Goal: Task Accomplishment & Management: Use online tool/utility

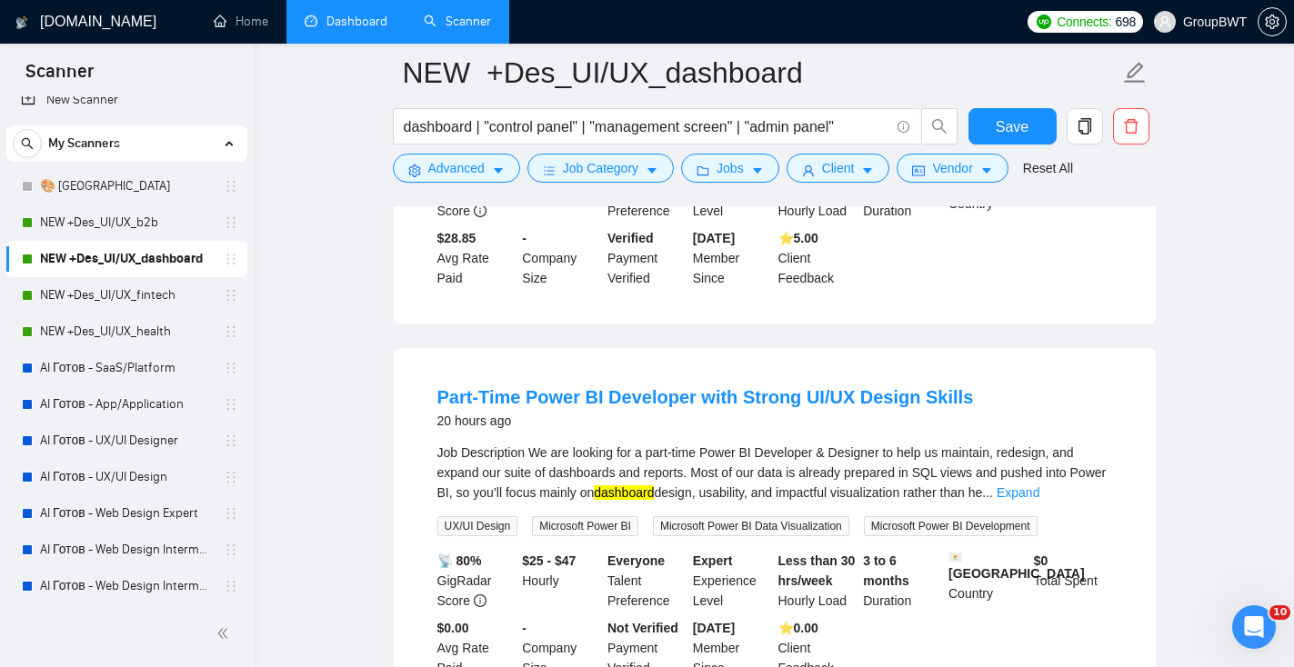
click at [333, 25] on link "Dashboard" at bounding box center [346, 21] width 83 height 15
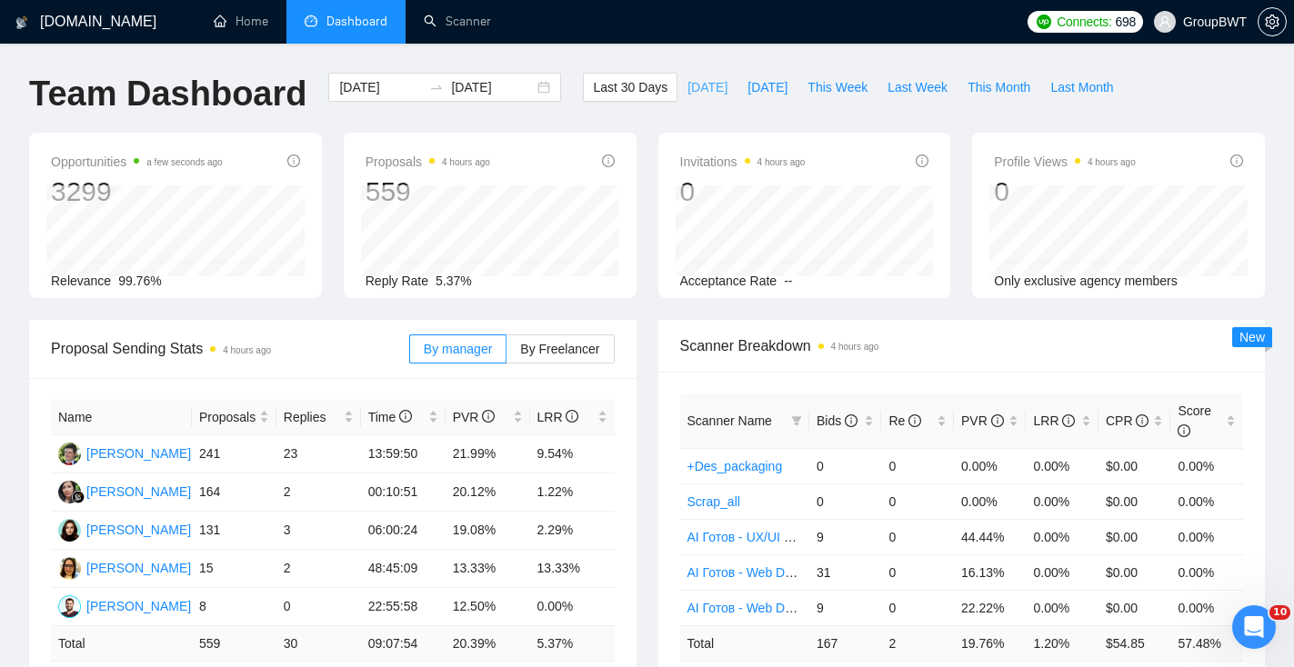
click at [700, 77] on span "[DATE]" at bounding box center [707, 87] width 40 height 20
type input "[DATE]"
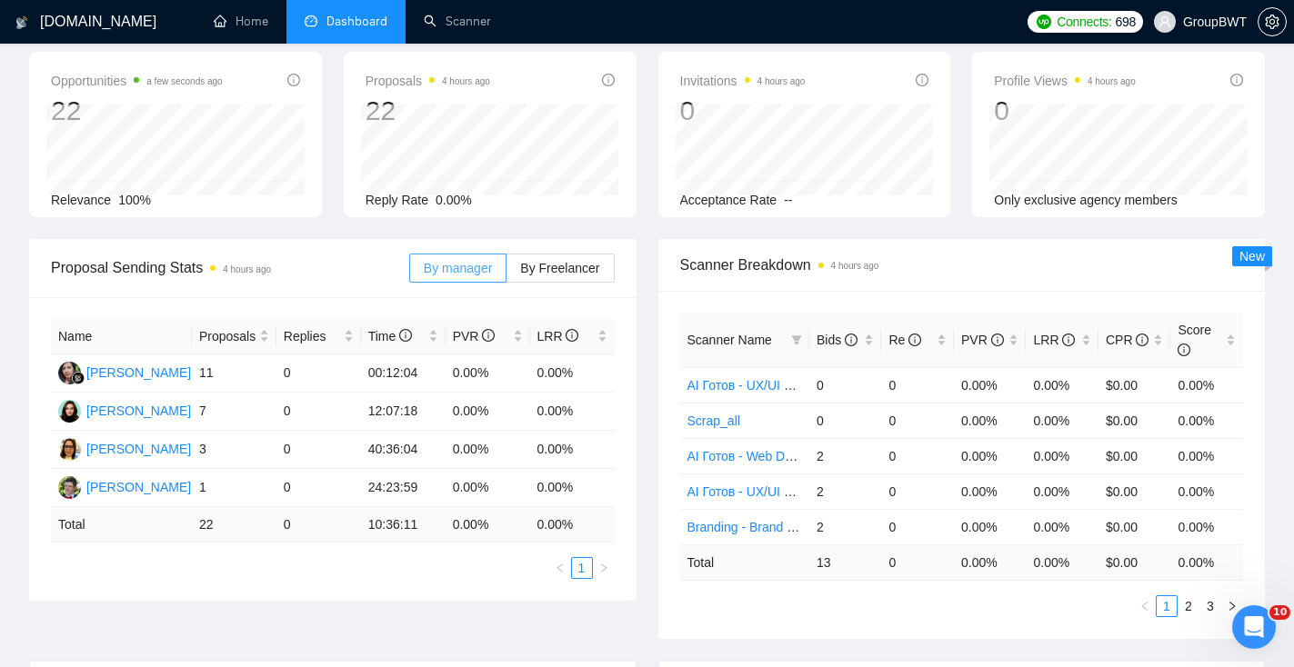
scroll to position [88, 0]
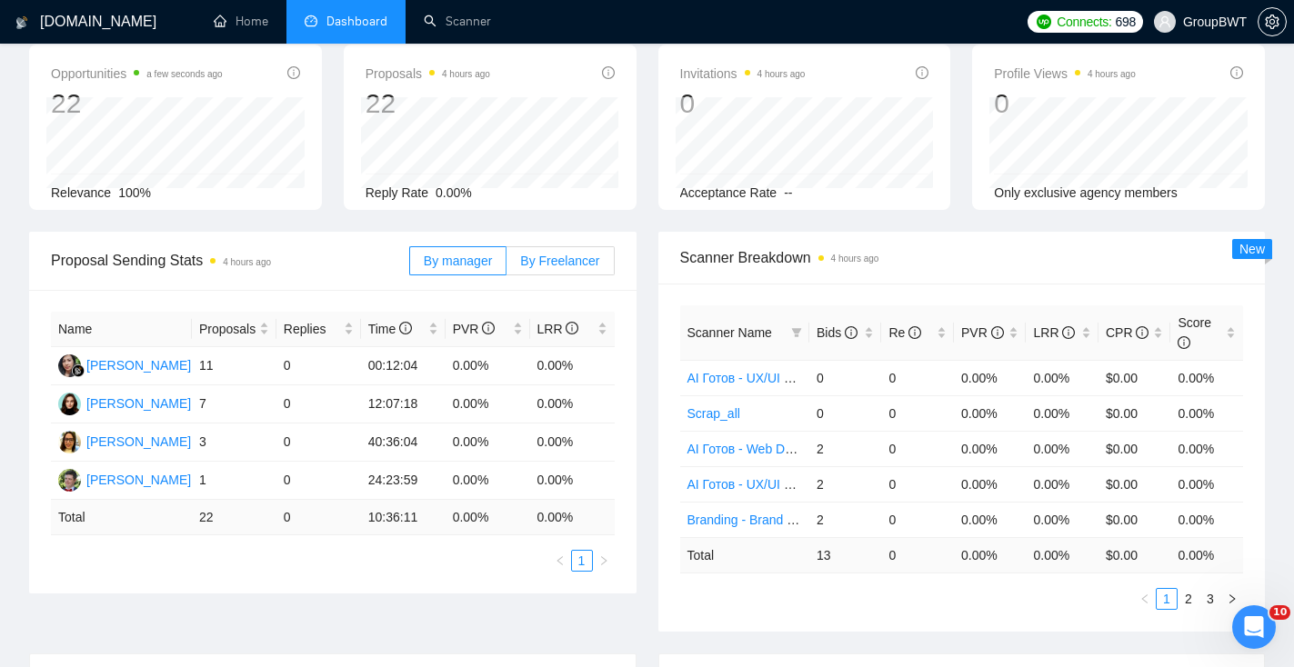
click at [541, 266] on span "By Freelancer" at bounding box center [559, 261] width 79 height 15
click at [506, 265] on input "By Freelancer" at bounding box center [506, 265] width 0 height 0
click at [461, 256] on span "By manager" at bounding box center [458, 261] width 68 height 15
click at [410, 265] on input "By manager" at bounding box center [410, 265] width 0 height 0
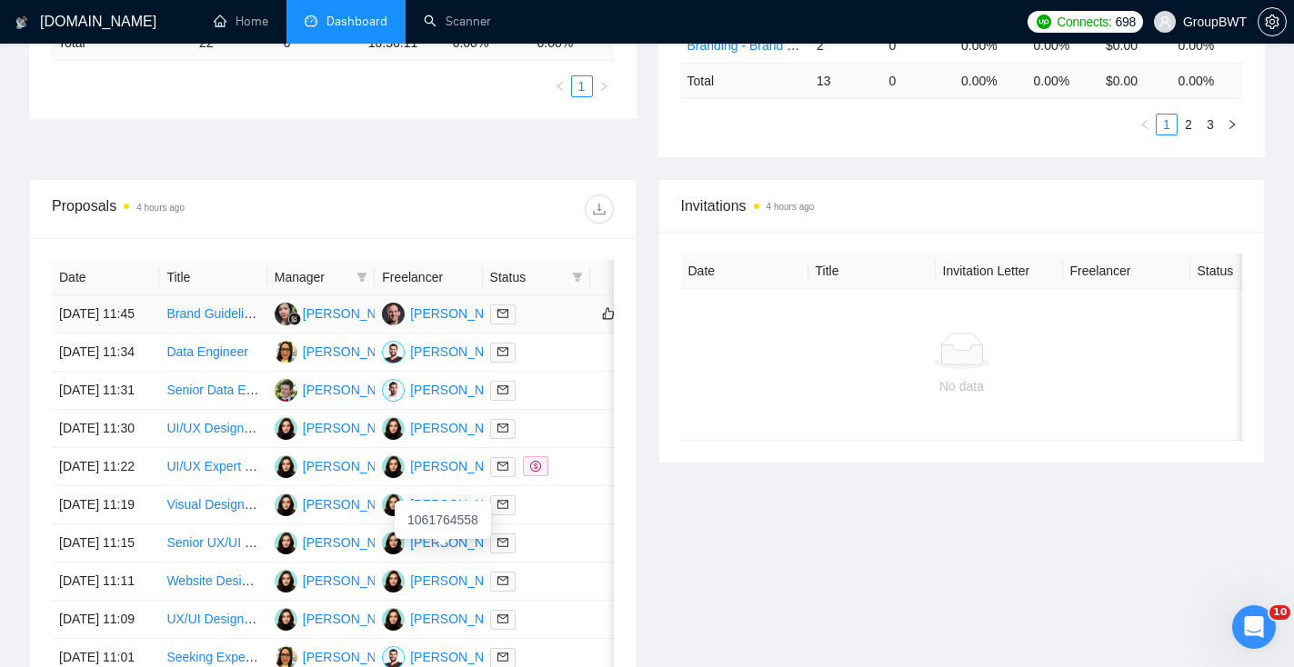
scroll to position [494, 0]
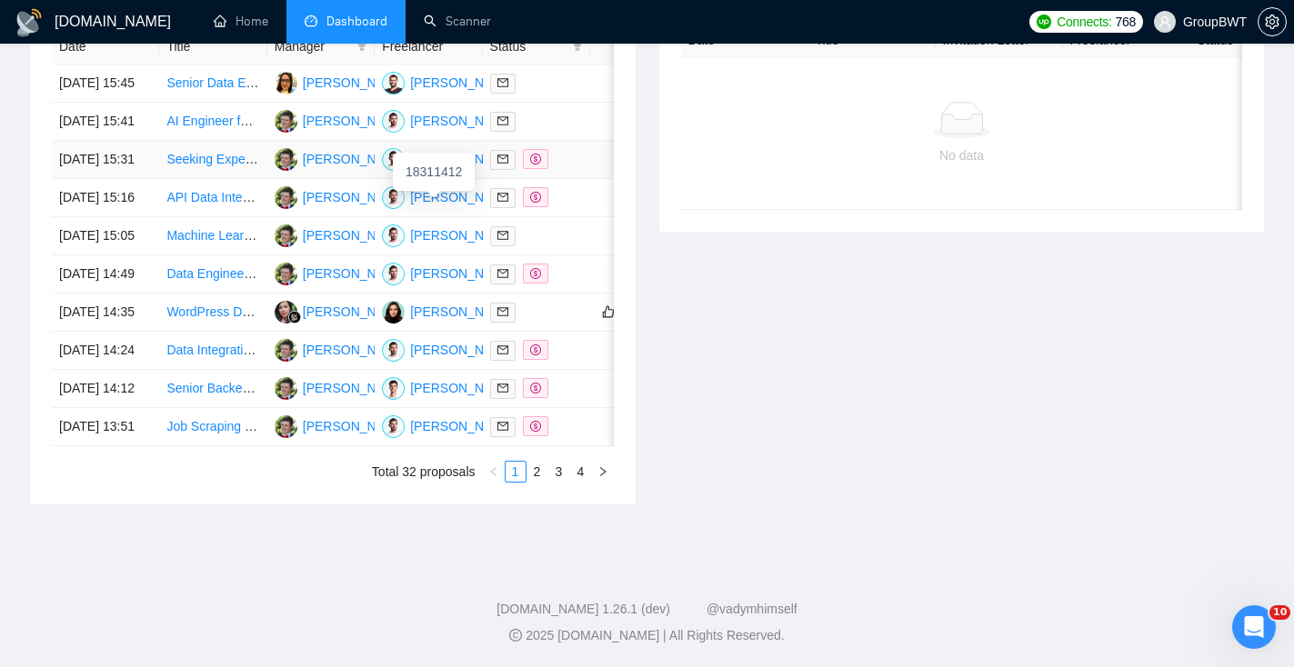
scroll to position [853, 0]
click at [537, 482] on link "2" at bounding box center [537, 472] width 20 height 20
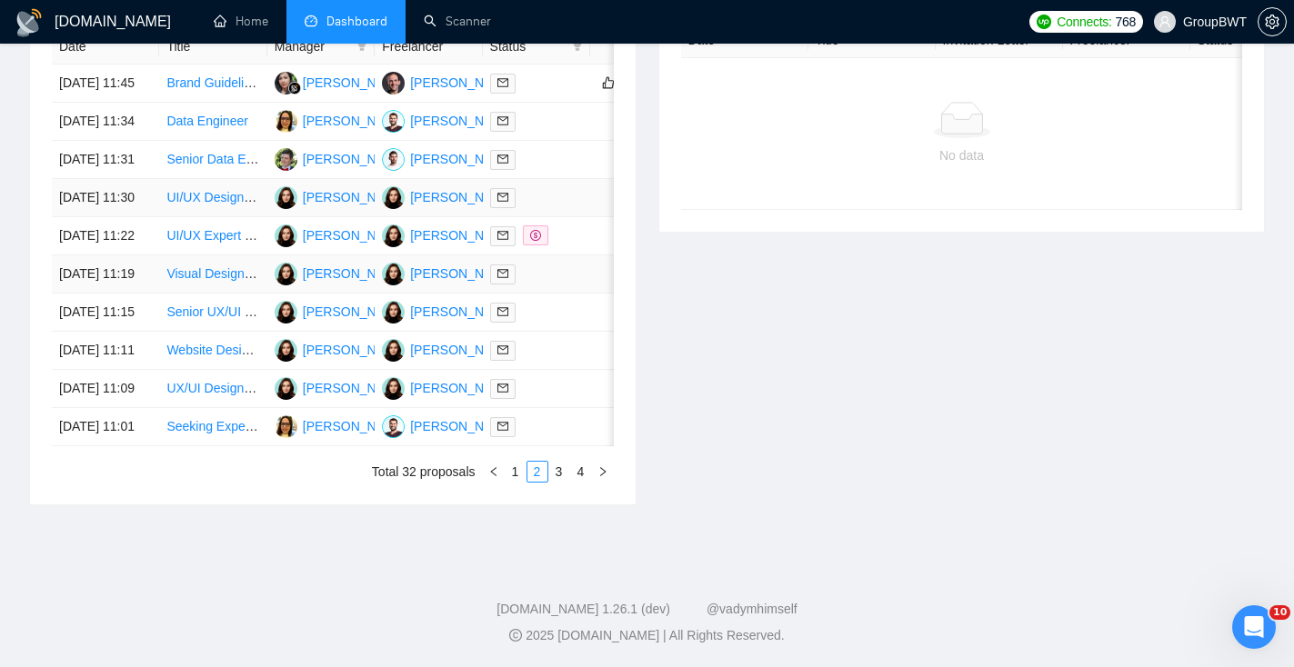
scroll to position [822, 0]
click at [480, 20] on link "Scanner" at bounding box center [457, 21] width 67 height 15
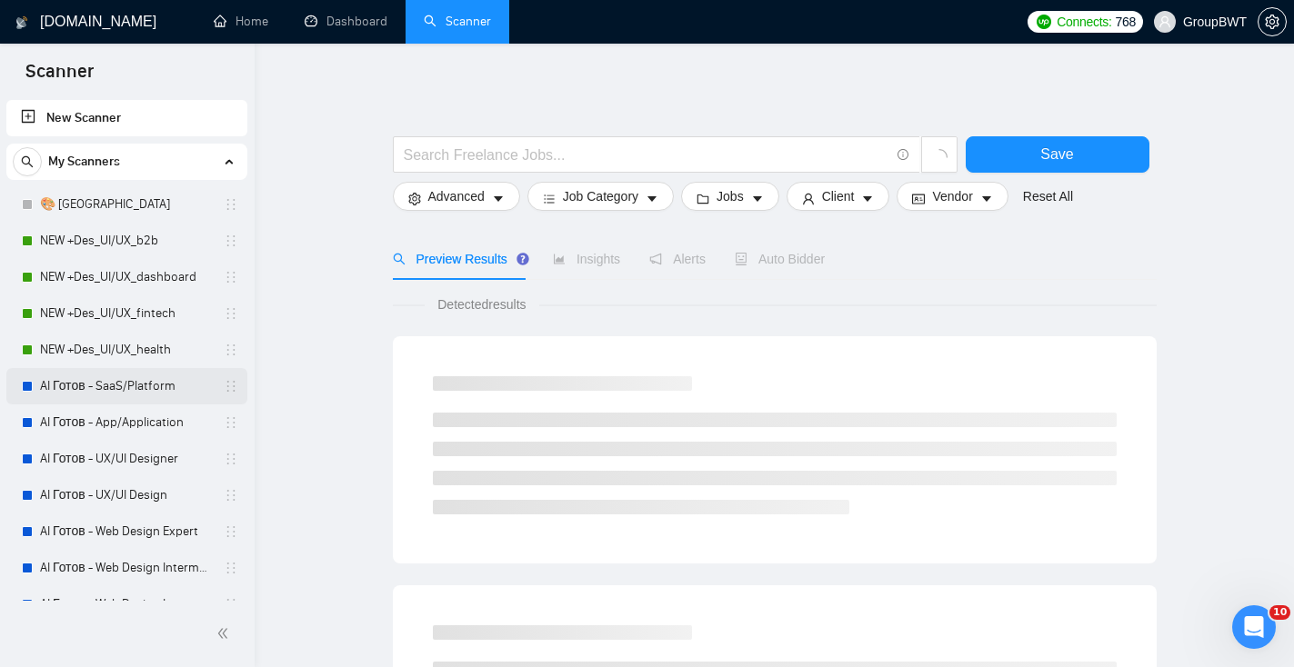
click at [137, 387] on link "AI Готов - SaaS/Platform" at bounding box center [126, 386] width 173 height 36
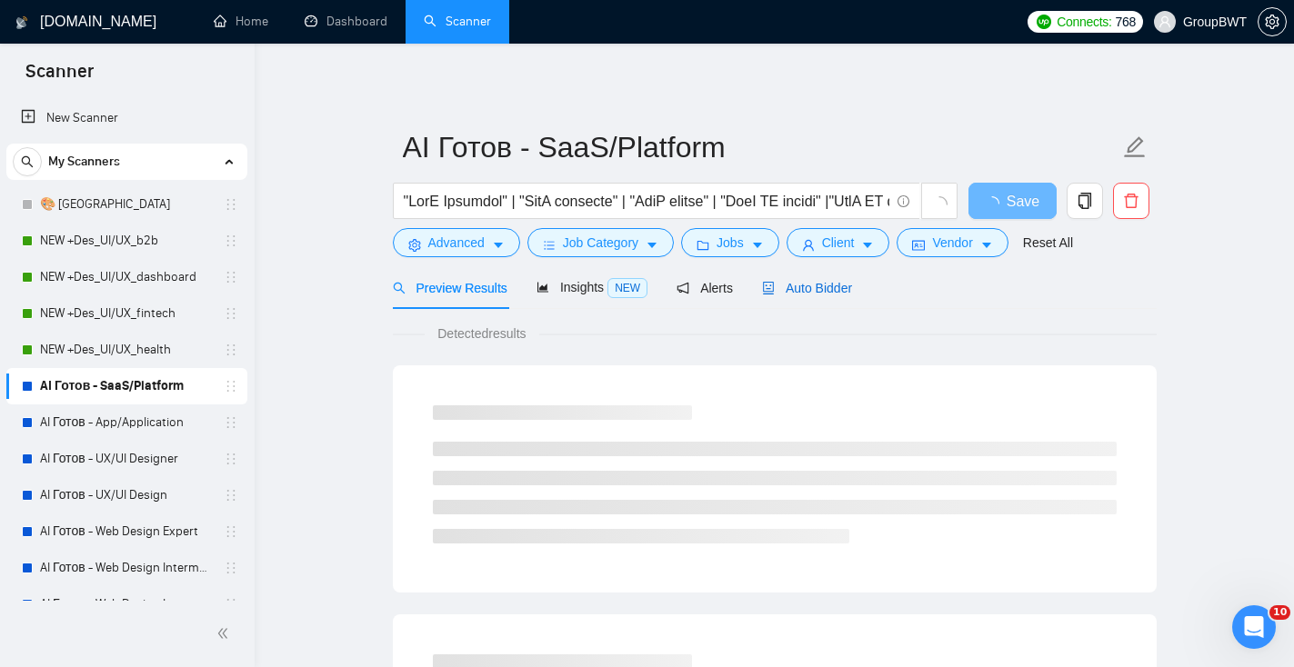
click at [801, 294] on span "Auto Bidder" at bounding box center [807, 288] width 90 height 15
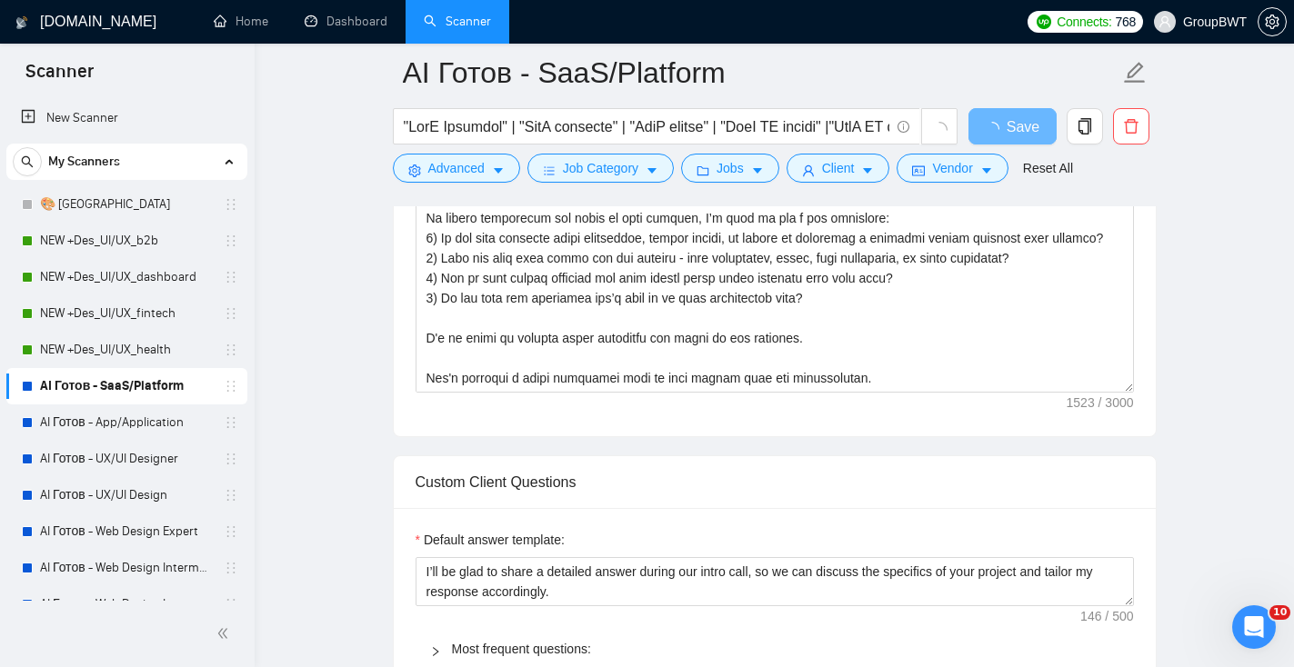
scroll to position [1509, 0]
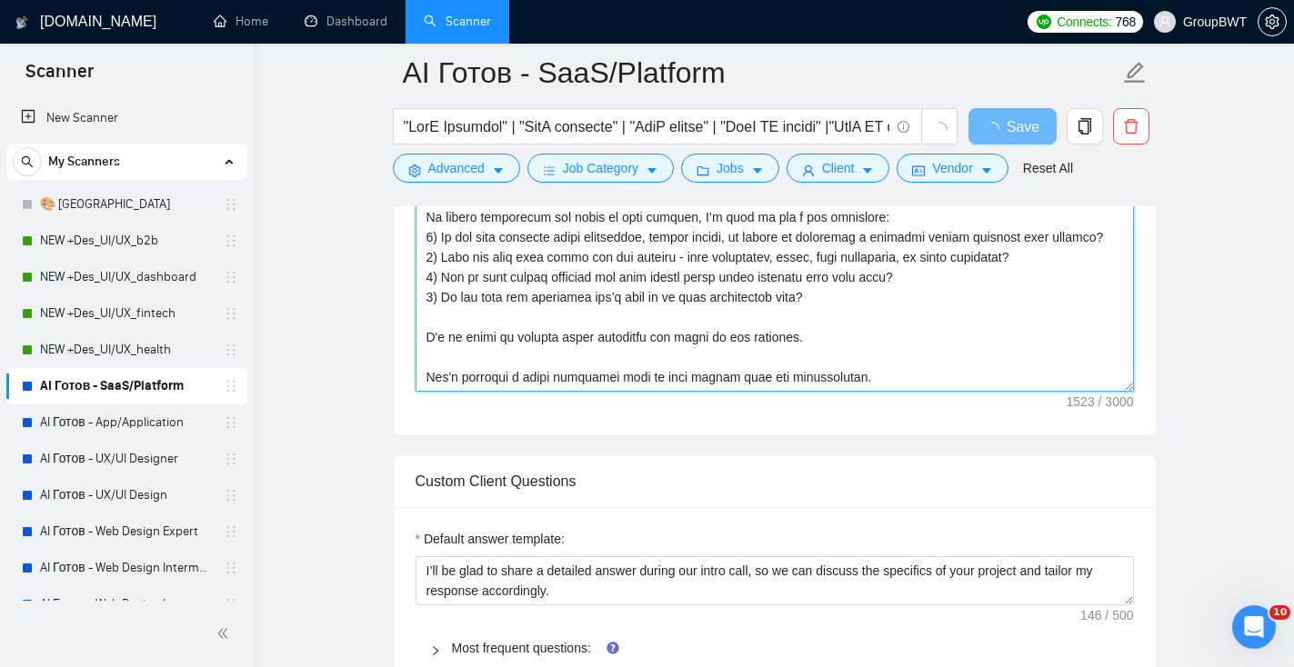
drag, startPoint x: 876, startPoint y: 383, endPoint x: 410, endPoint y: 371, distance: 466.5
click at [410, 371] on div "Cover Letter template:" at bounding box center [775, 185] width 762 height 502
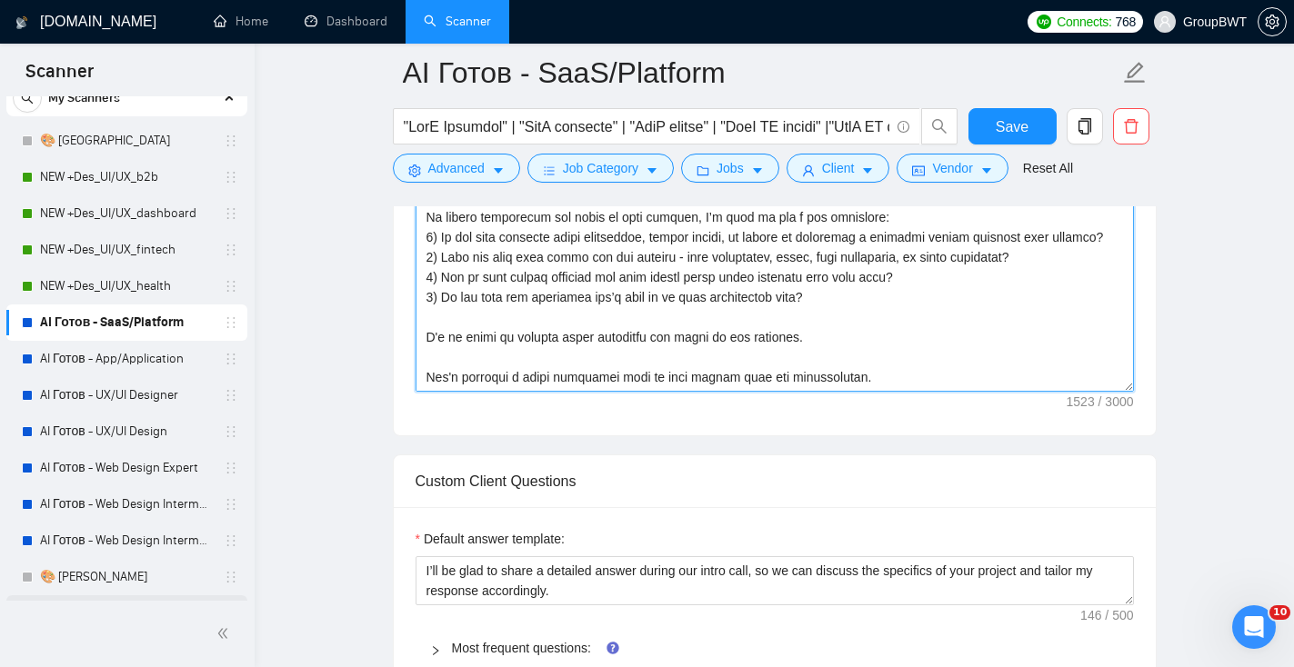
scroll to position [0, 0]
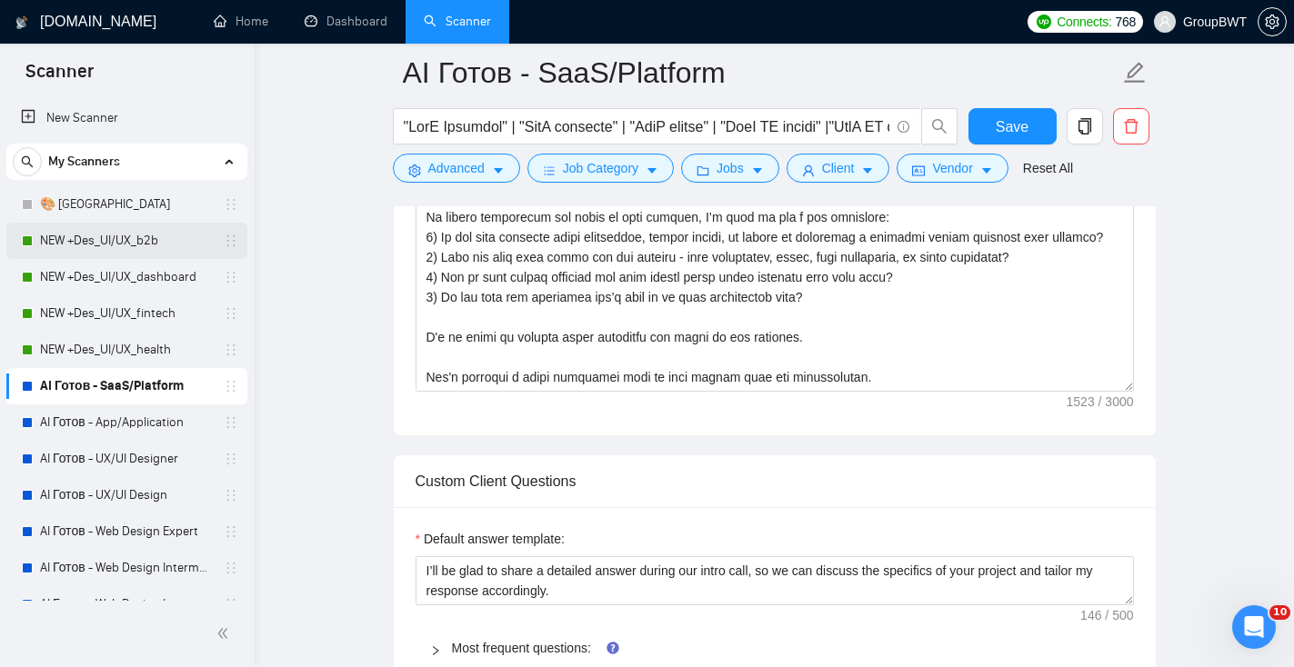
click at [150, 238] on link "NEW +Des_UI/UX_b2b" at bounding box center [126, 241] width 173 height 36
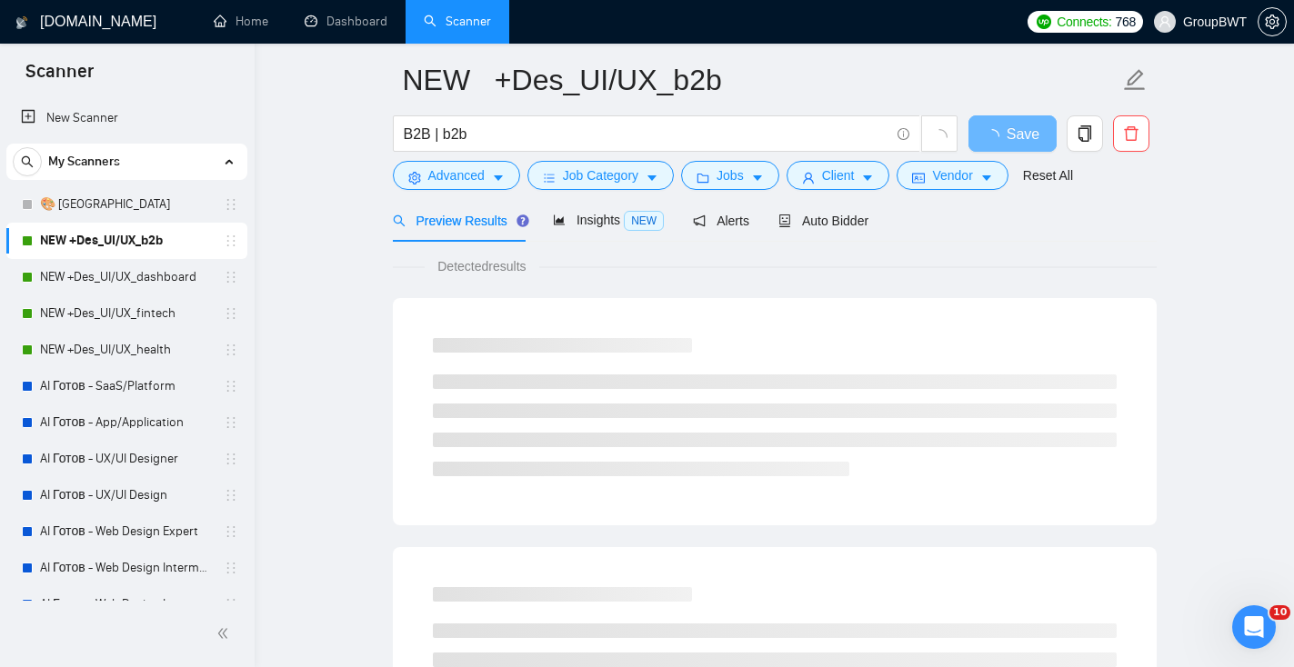
scroll to position [68, 0]
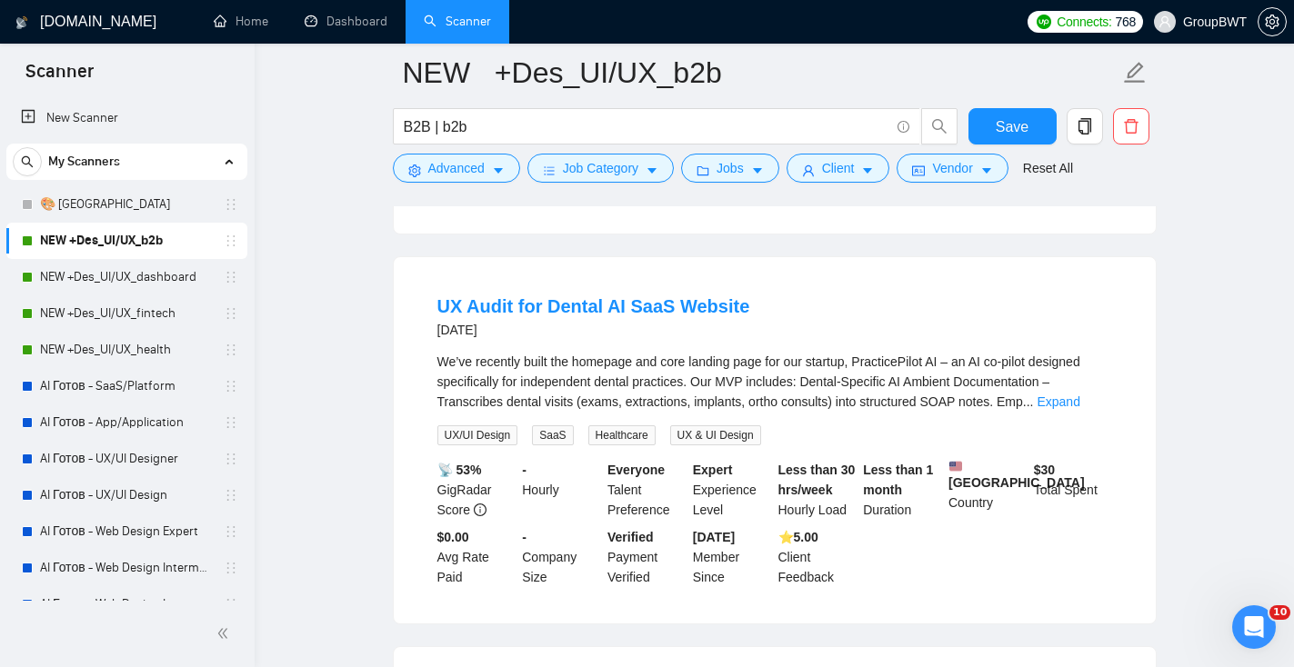
scroll to position [540, 0]
click at [85, 290] on link "NEW +Des_UI/UX_dashboard" at bounding box center [126, 277] width 173 height 36
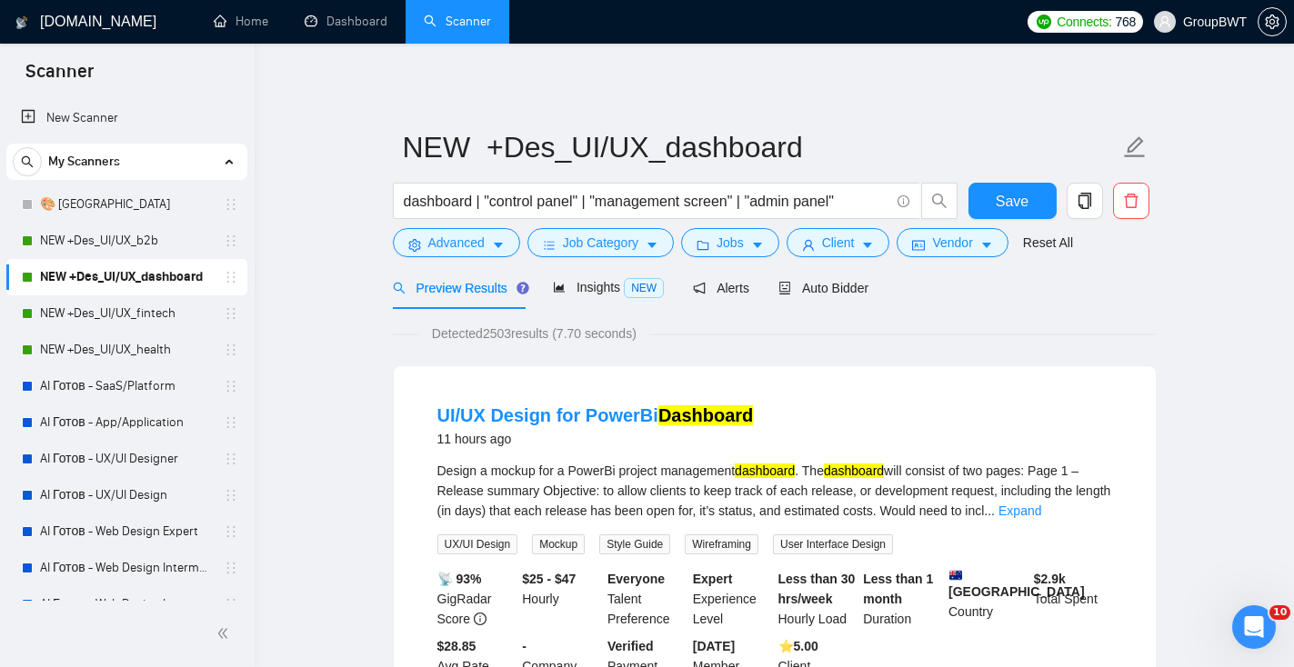
click at [431, 340] on span "Detected 2503 results (7.70 seconds)" at bounding box center [534, 334] width 230 height 20
click at [121, 309] on link "NEW +Des_UI/UX_fintech" at bounding box center [126, 313] width 173 height 36
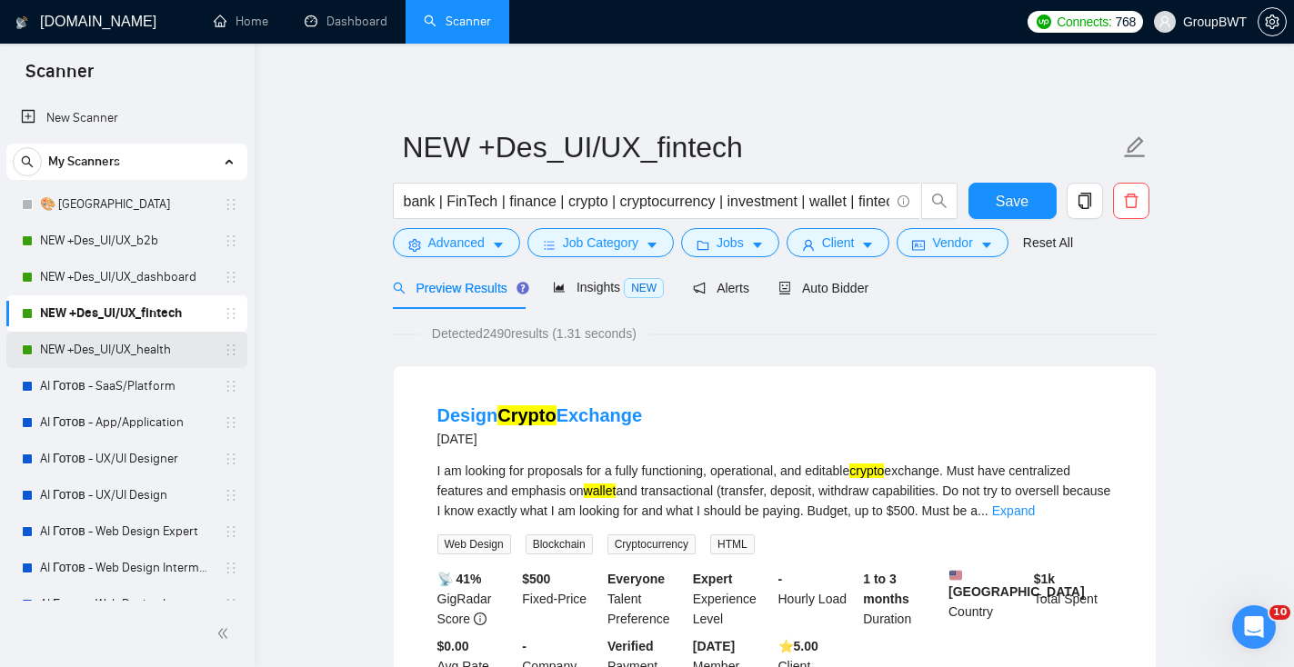
click at [179, 353] on link "NEW +Des_UI/UX_health" at bounding box center [126, 350] width 173 height 36
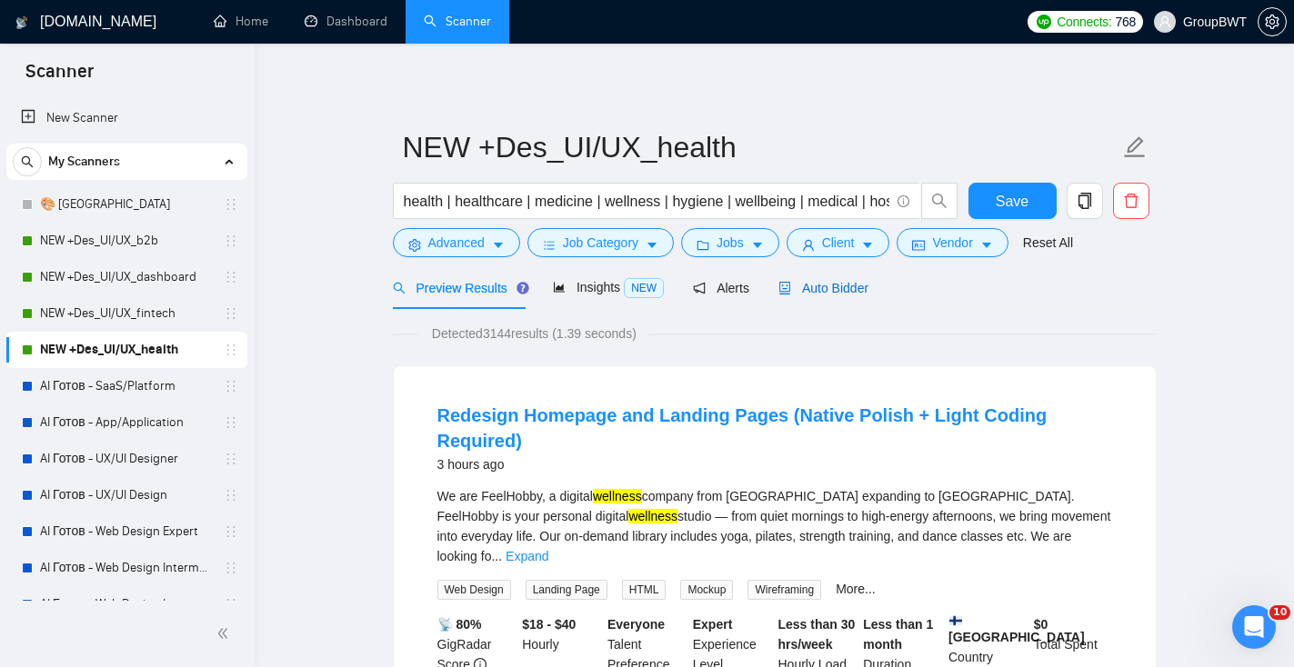
click at [820, 290] on span "Auto Bidder" at bounding box center [823, 288] width 90 height 15
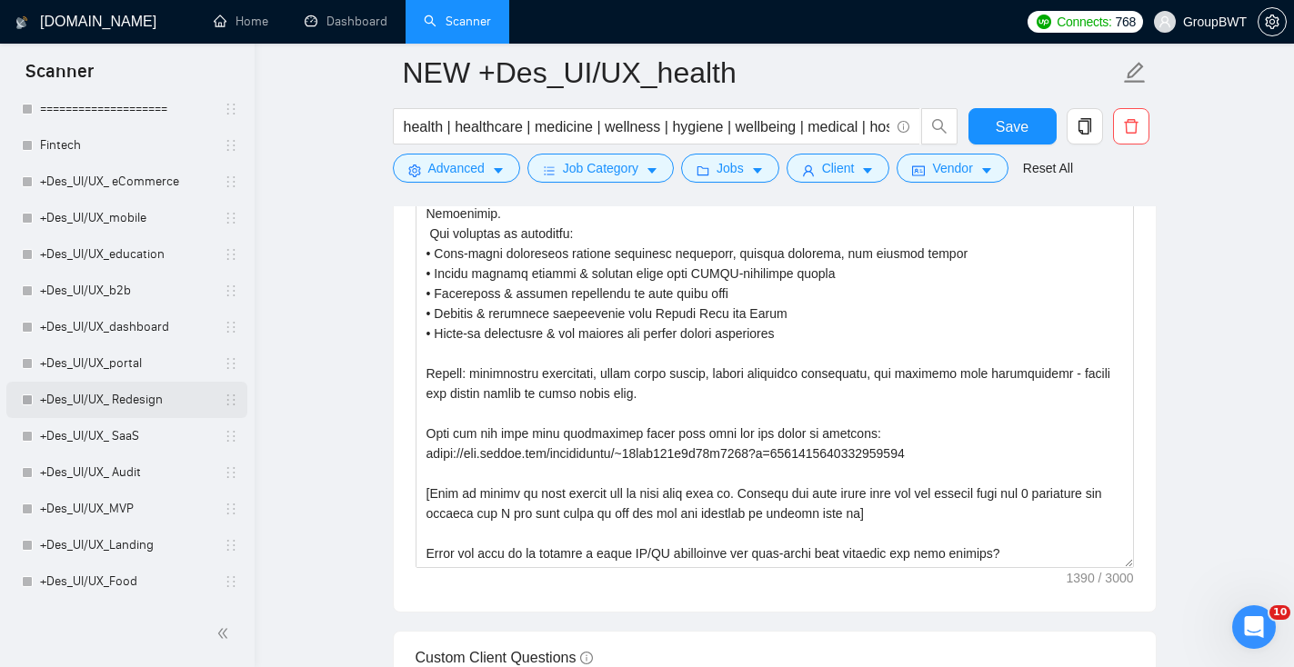
scroll to position [957, 0]
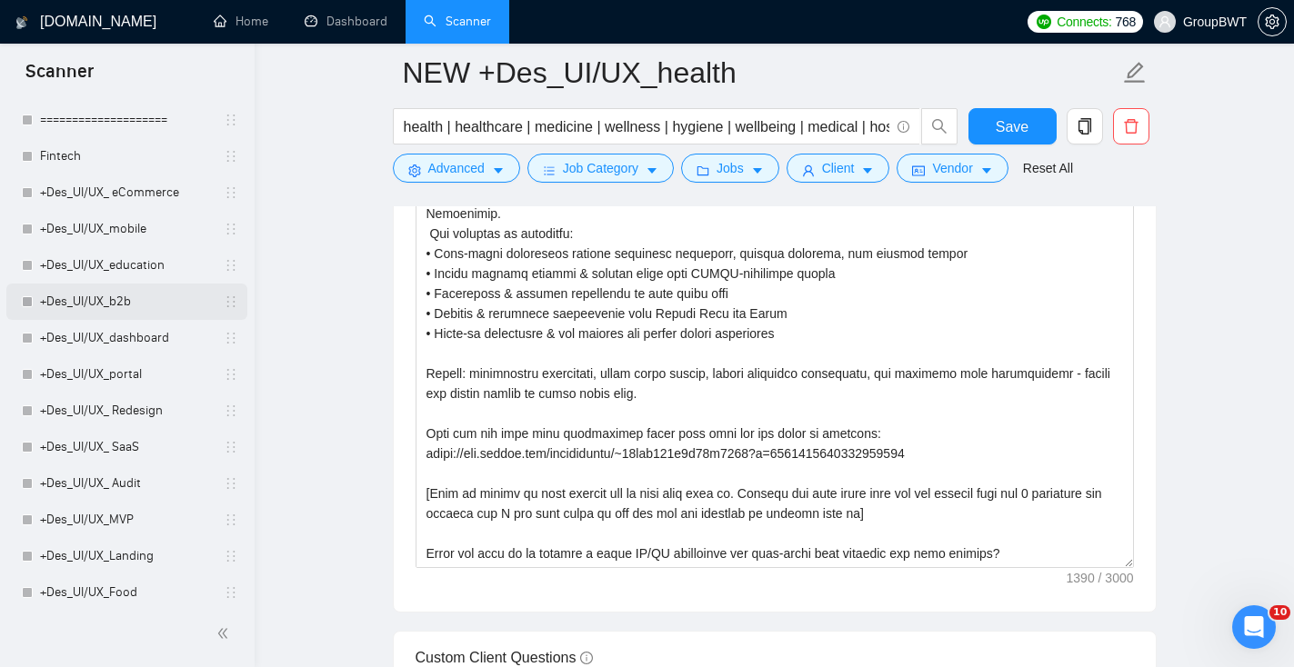
click at [150, 294] on link "+Des_UI/UX_b2b" at bounding box center [126, 302] width 173 height 36
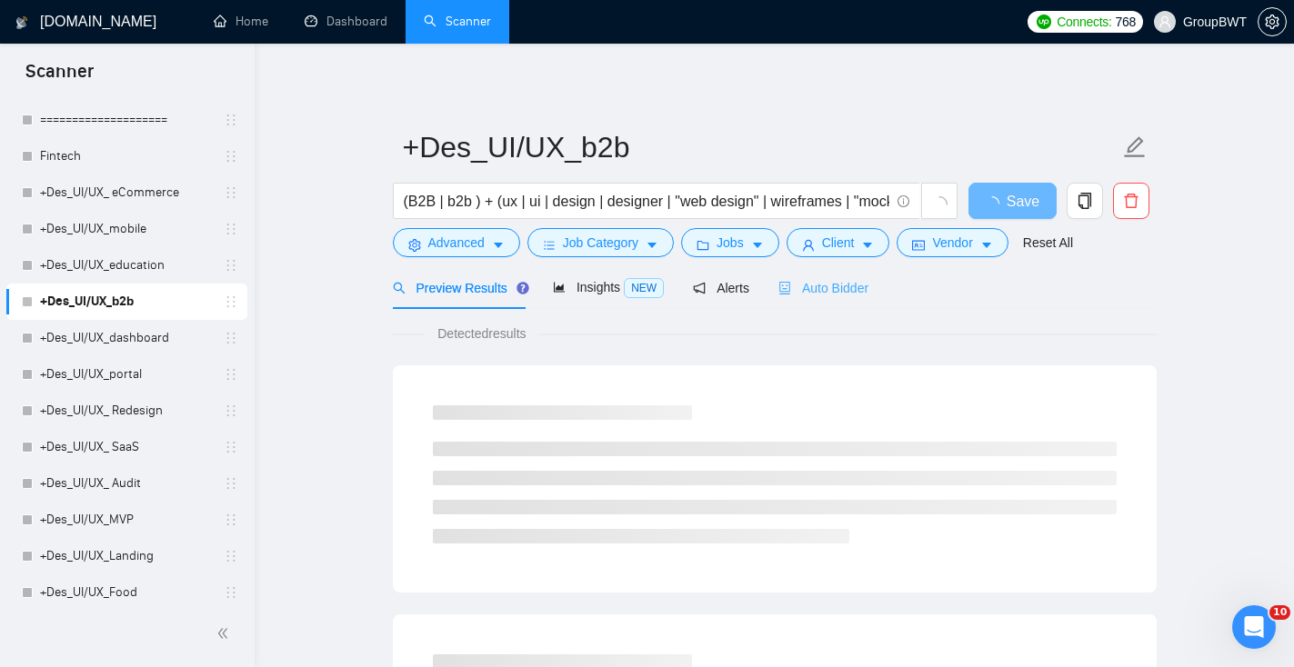
click at [831, 299] on div "Auto Bidder" at bounding box center [823, 287] width 90 height 43
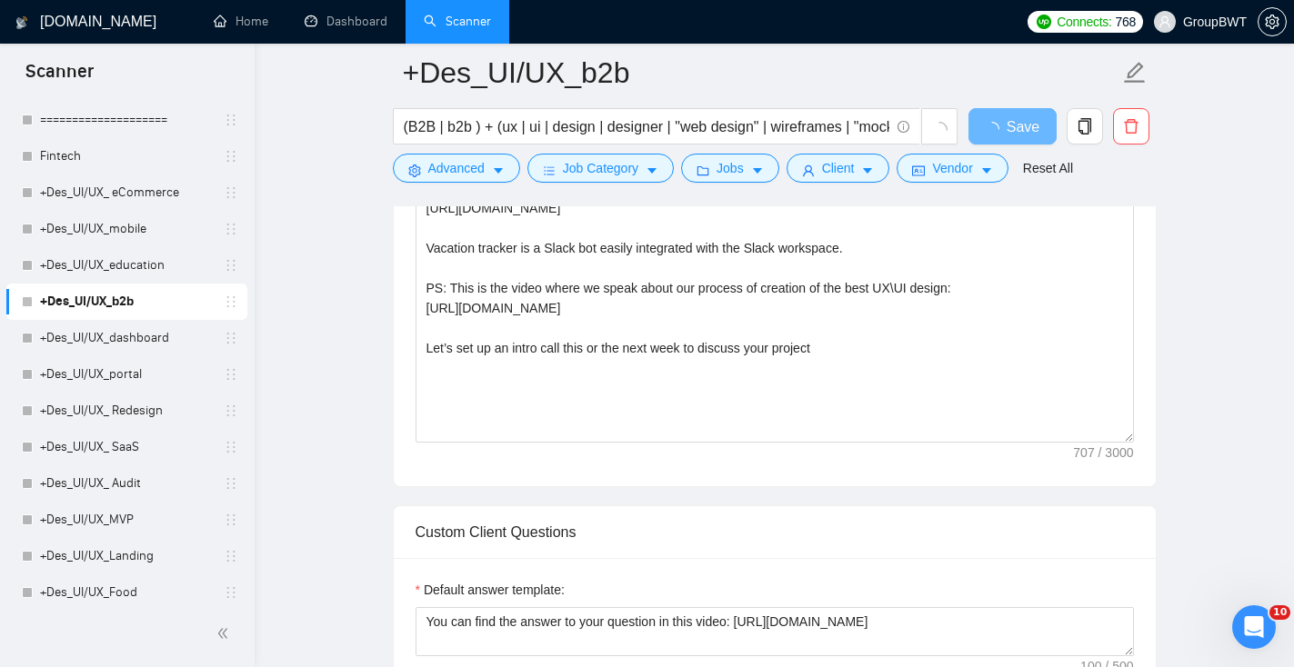
scroll to position [1412, 0]
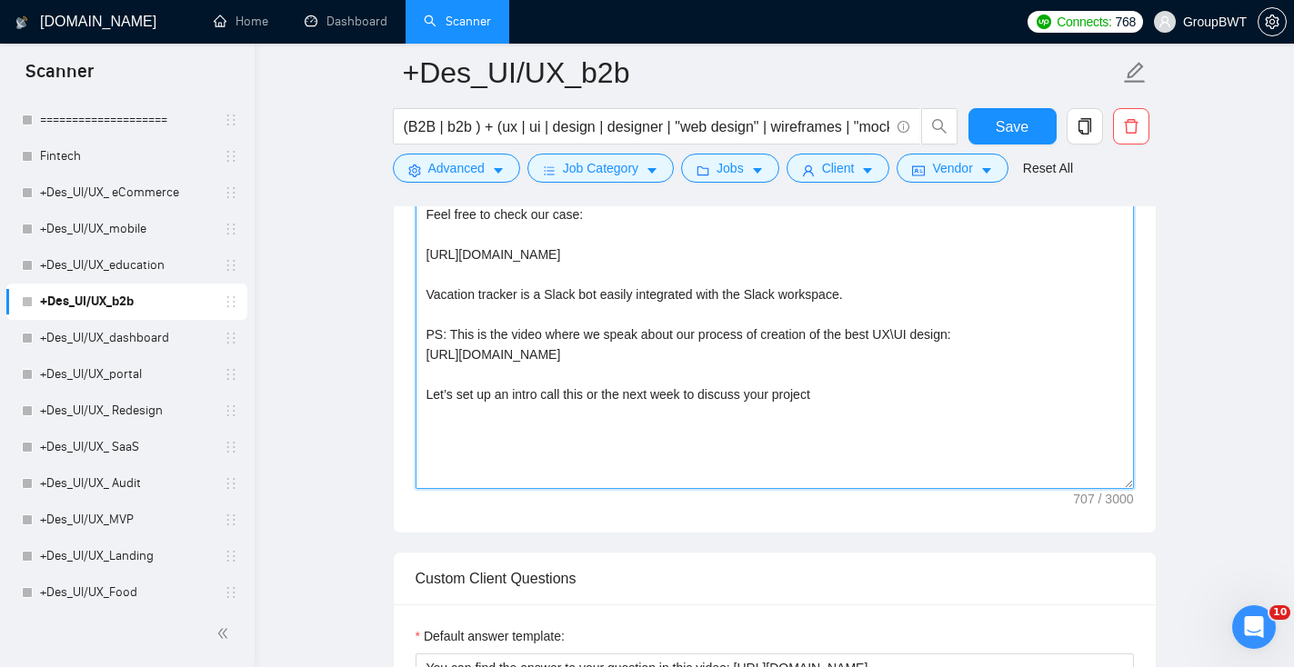
drag, startPoint x: 813, startPoint y: 396, endPoint x: 390, endPoint y: 389, distance: 422.8
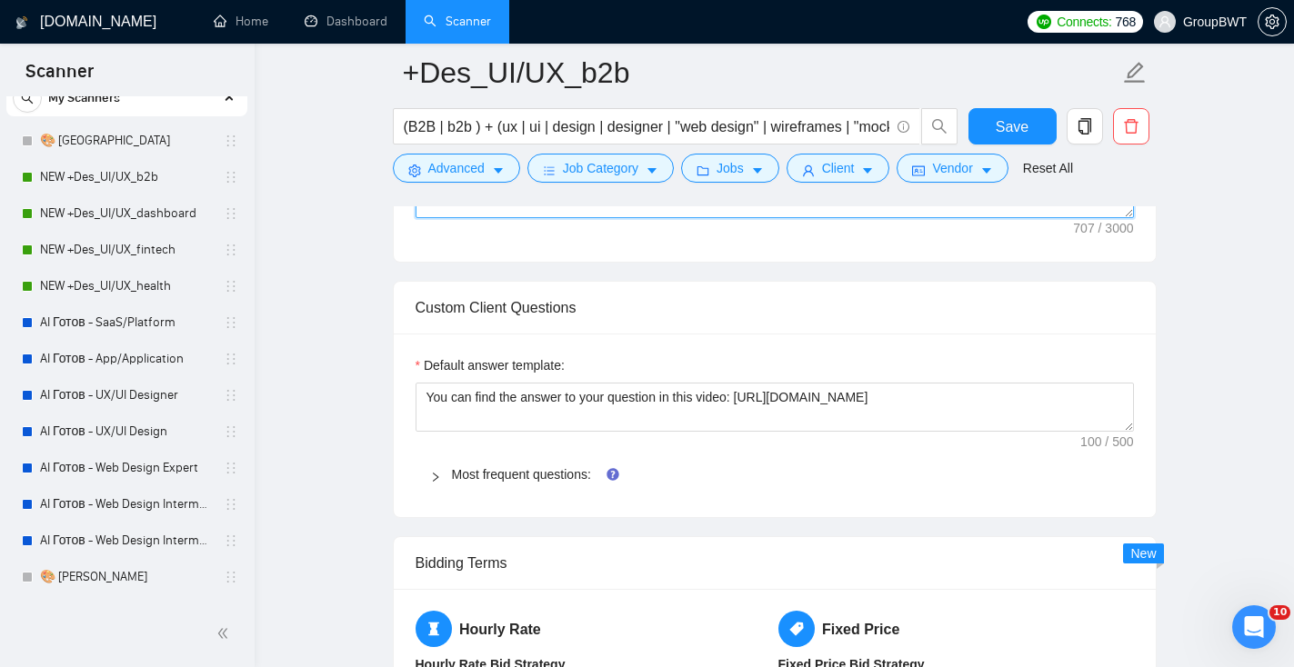
scroll to position [0, 0]
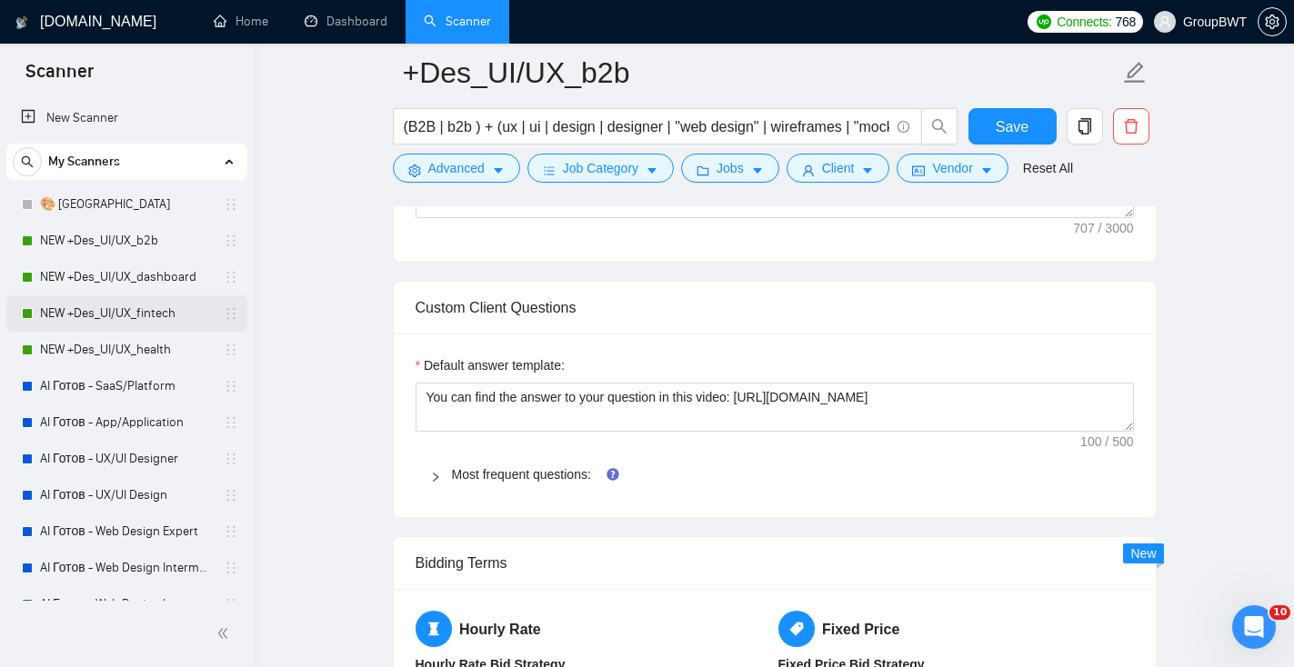
click at [125, 315] on link "NEW +Des_UI/UX_fintech" at bounding box center [126, 313] width 173 height 36
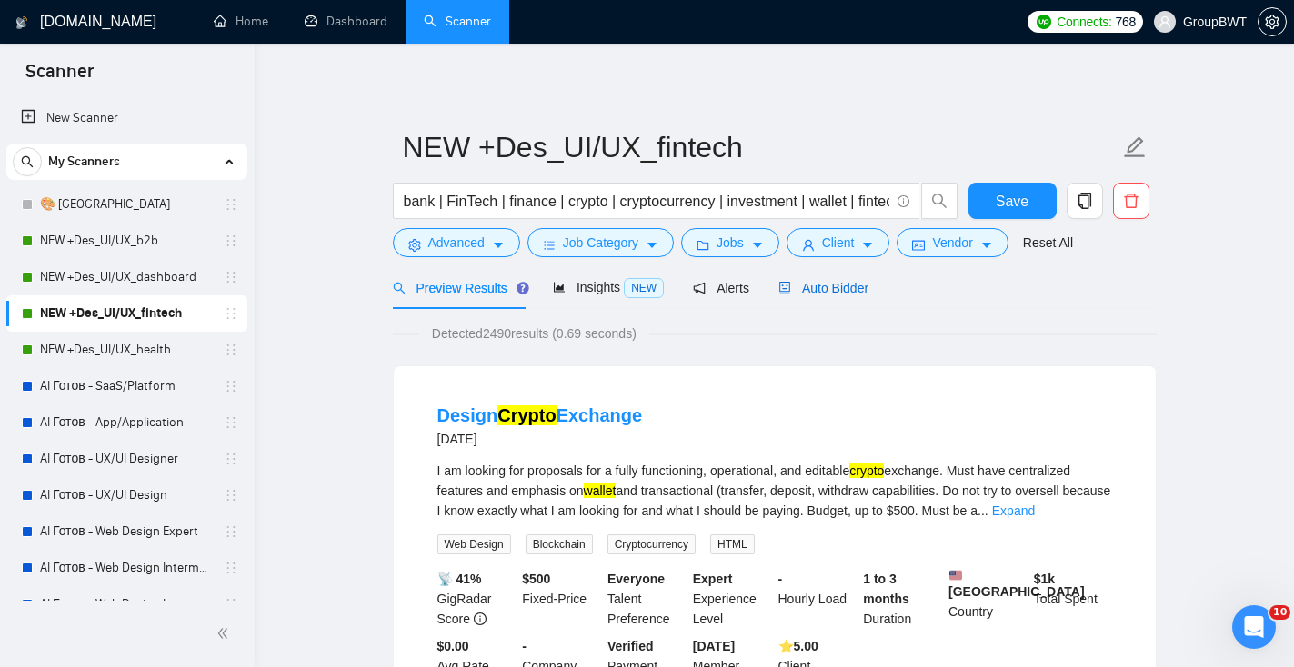
click at [844, 287] on span "Auto Bidder" at bounding box center [823, 288] width 90 height 15
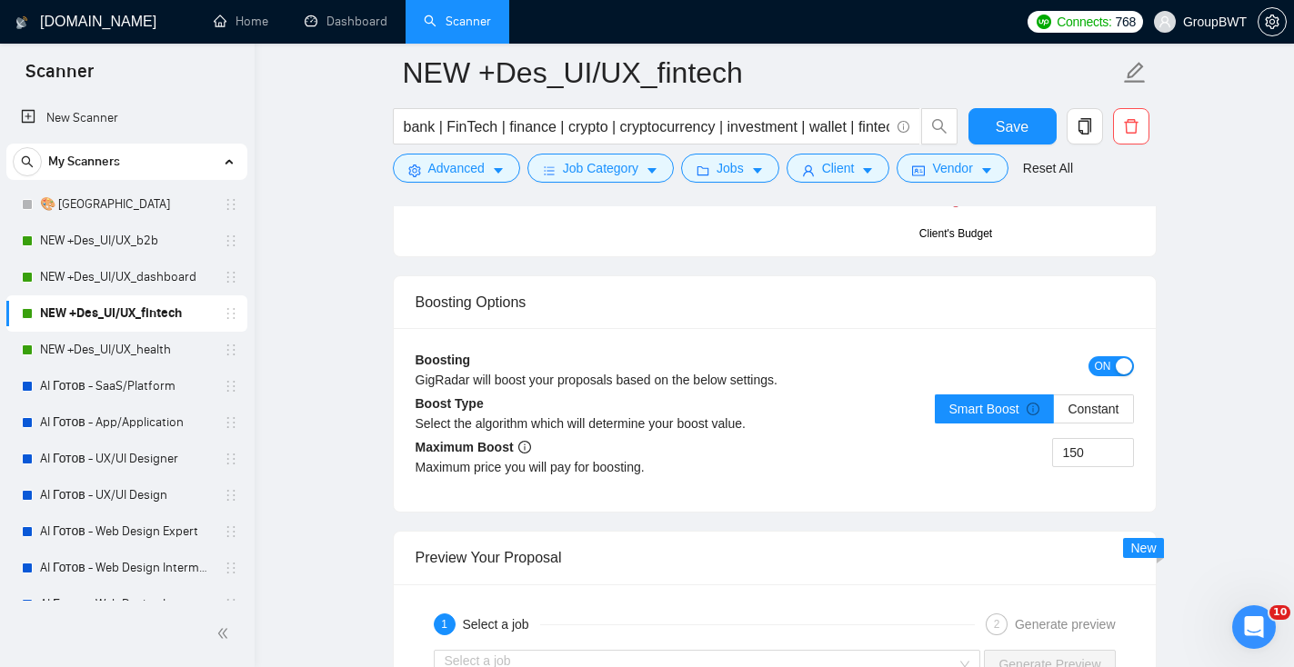
scroll to position [3305, 0]
click at [1119, 365] on div "button" at bounding box center [1123, 367] width 16 height 16
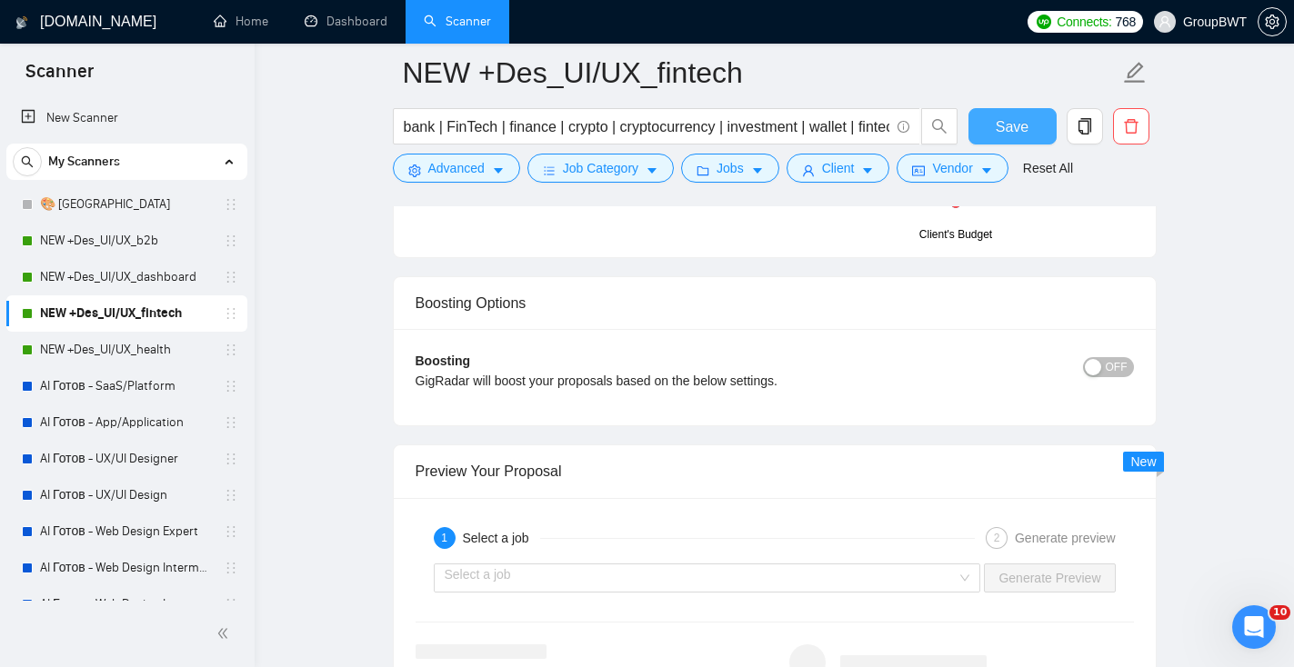
click at [1022, 128] on span "Save" at bounding box center [1011, 126] width 33 height 23
click at [161, 350] on link "NEW +Des_UI/UX_health" at bounding box center [126, 350] width 173 height 36
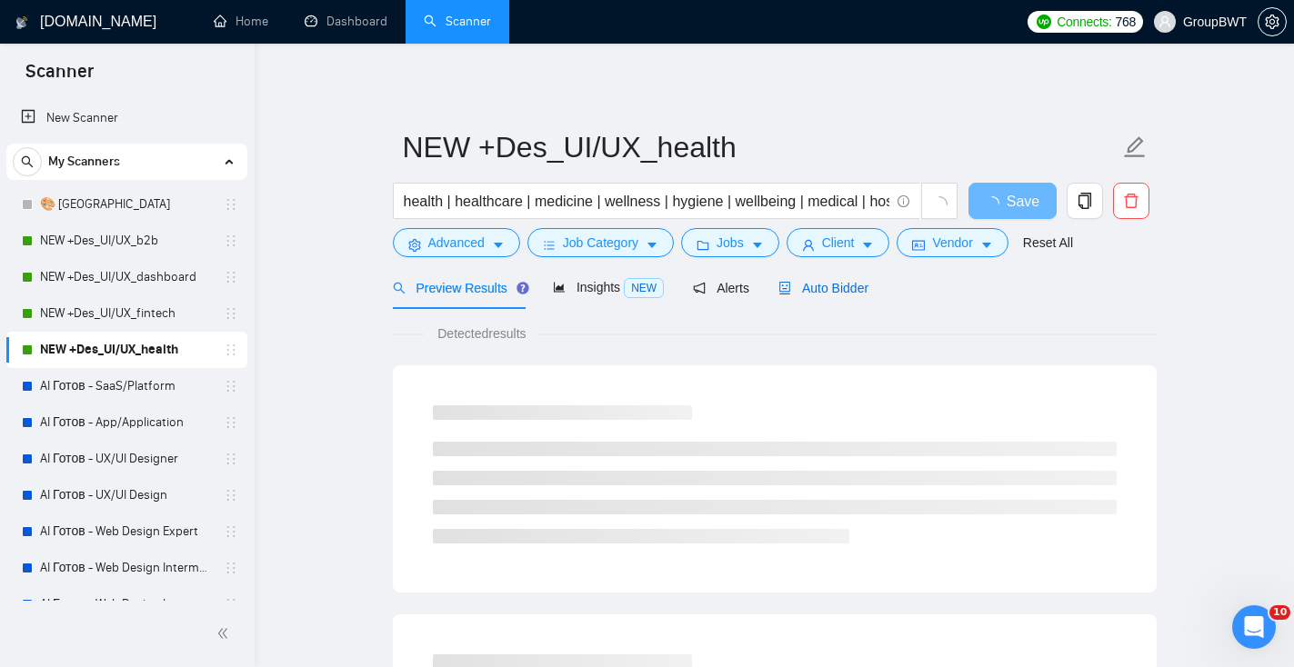
click at [868, 288] on span "Auto Bidder" at bounding box center [823, 288] width 90 height 15
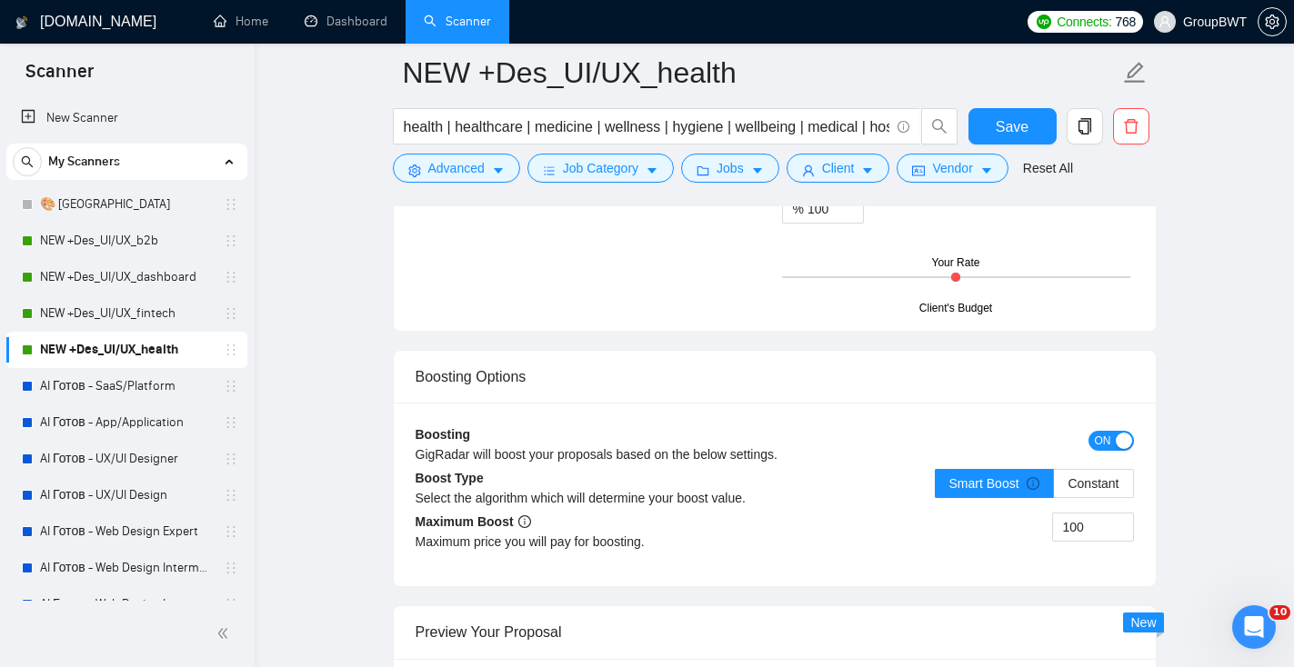
scroll to position [3232, 0]
click at [1121, 433] on div "button" at bounding box center [1123, 440] width 16 height 16
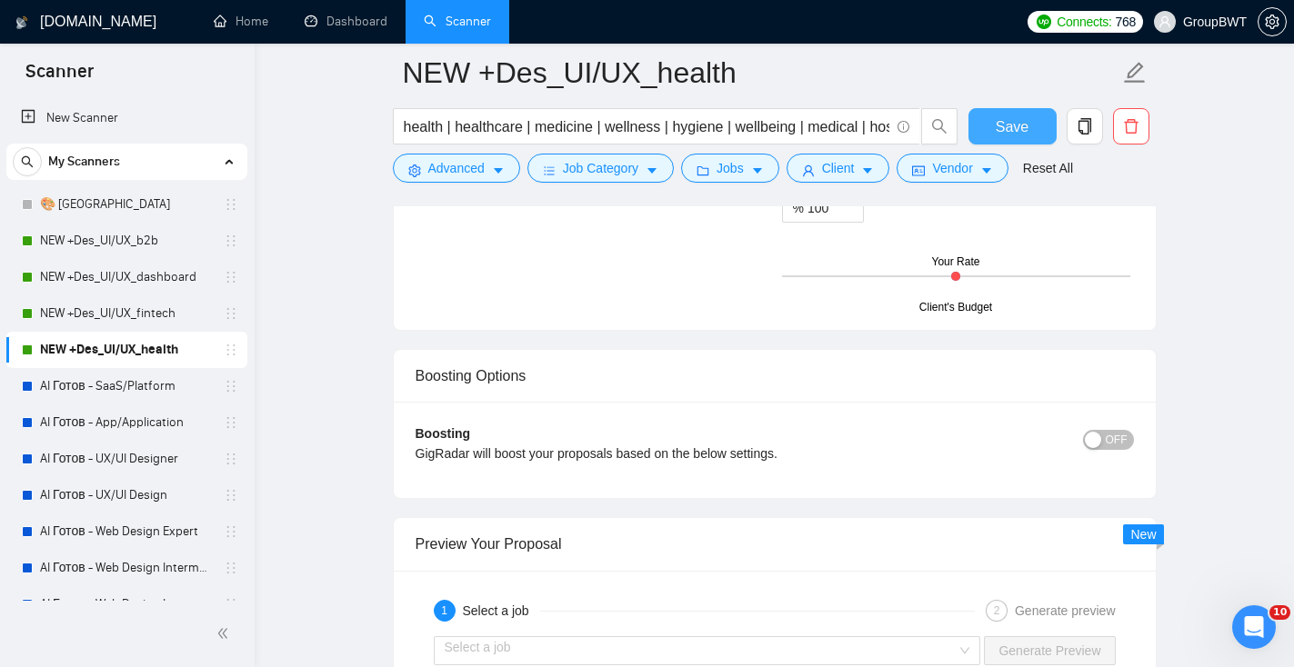
click at [1020, 125] on span "Save" at bounding box center [1011, 126] width 33 height 23
click at [105, 273] on link "NEW +Des_UI/UX_dashboard" at bounding box center [126, 277] width 173 height 36
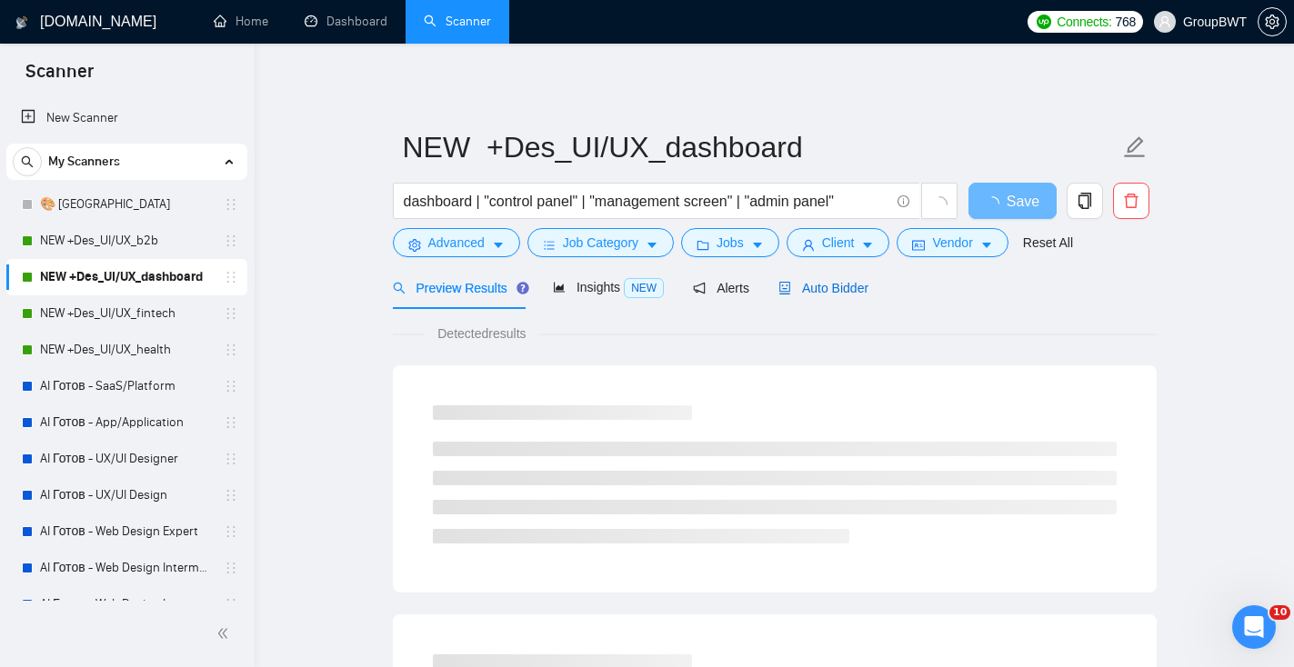
click at [817, 288] on span "Auto Bidder" at bounding box center [823, 288] width 90 height 15
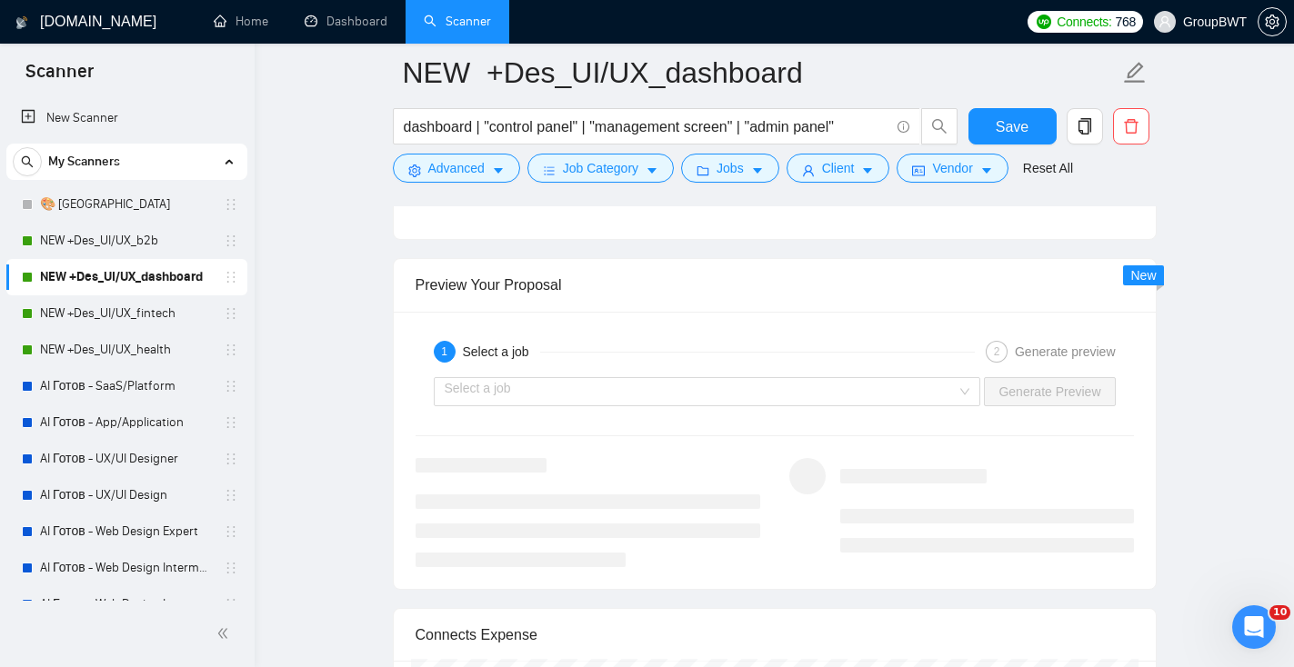
scroll to position [3491, 0]
click at [148, 245] on link "NEW +Des_UI/UX_b2b" at bounding box center [126, 241] width 173 height 36
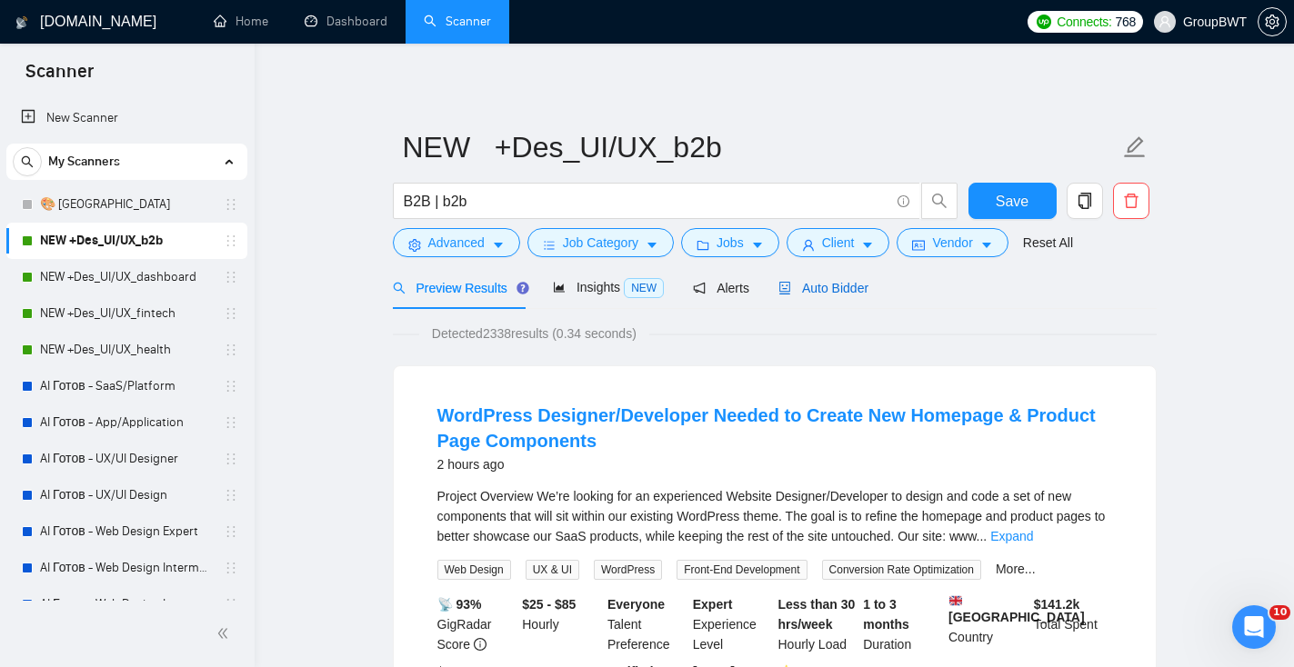
click at [854, 286] on span "Auto Bidder" at bounding box center [823, 288] width 90 height 15
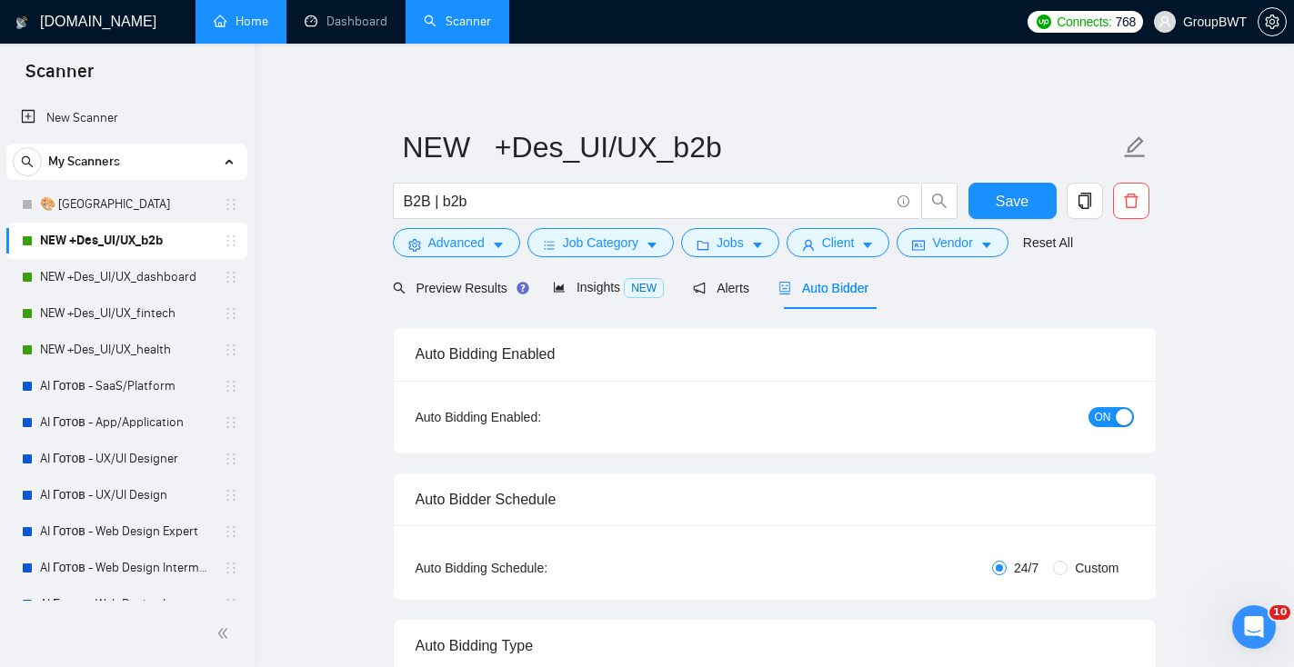
click at [258, 15] on link "Home" at bounding box center [241, 21] width 55 height 15
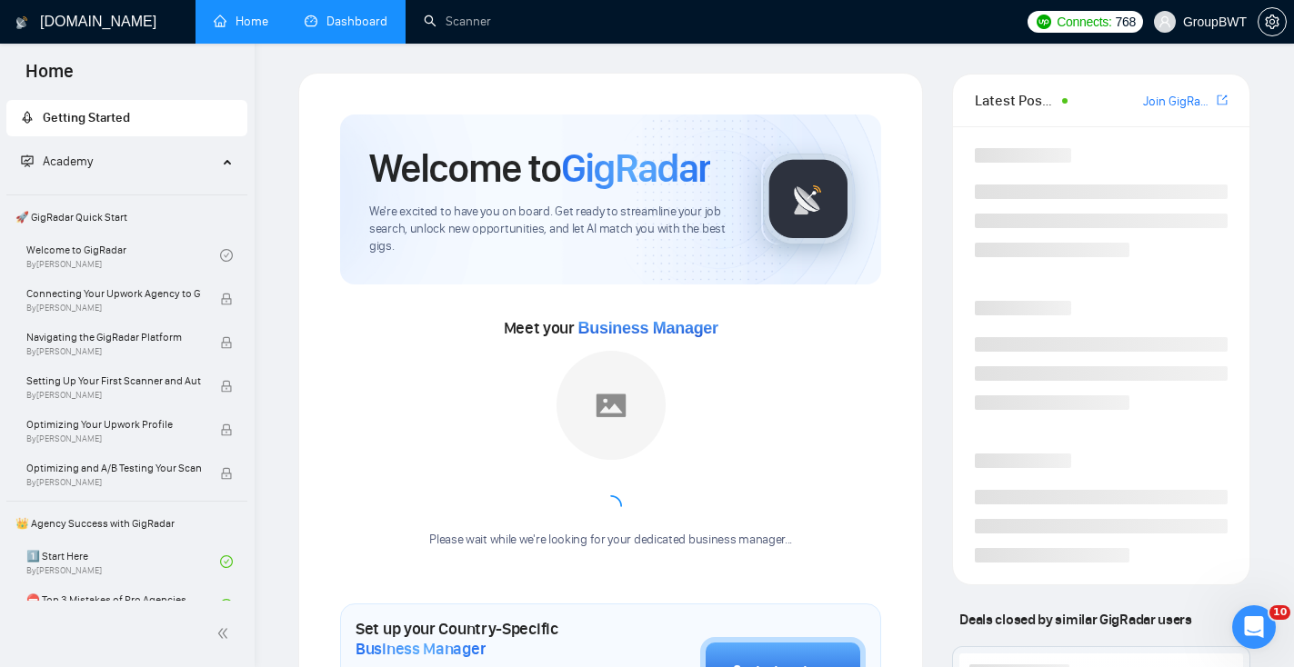
click at [366, 26] on link "Dashboard" at bounding box center [346, 21] width 83 height 15
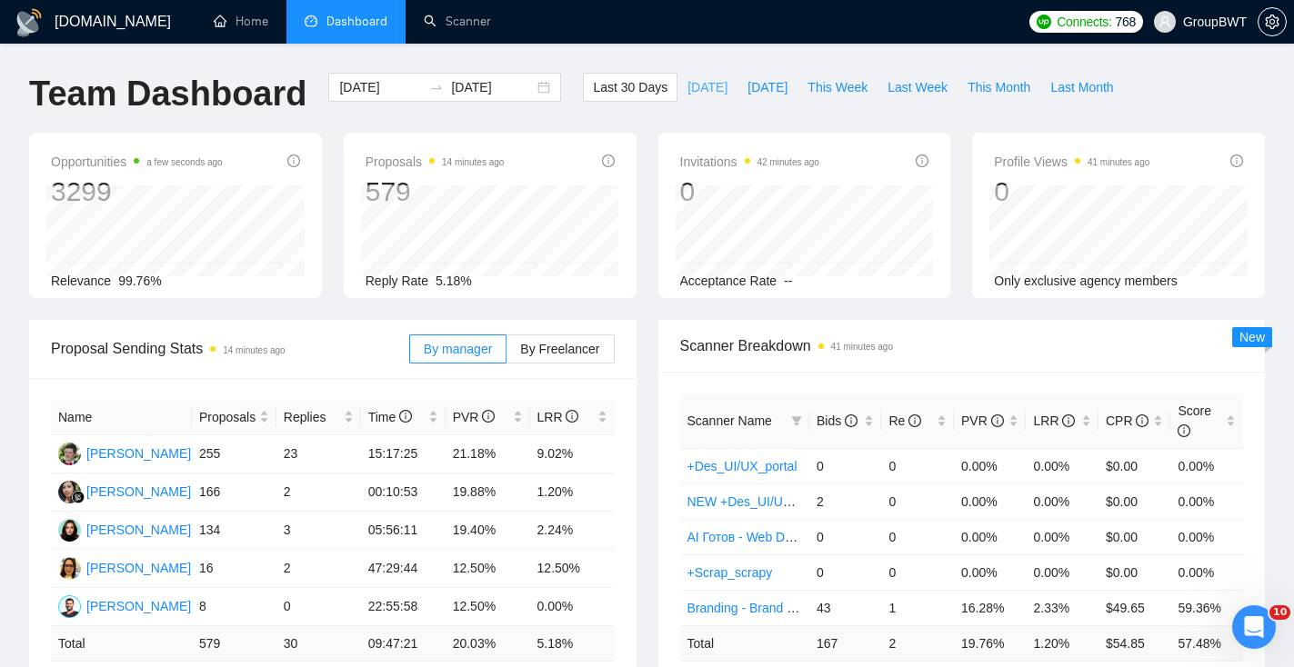
click at [700, 90] on span "[DATE]" at bounding box center [707, 87] width 40 height 20
type input "[DATE]"
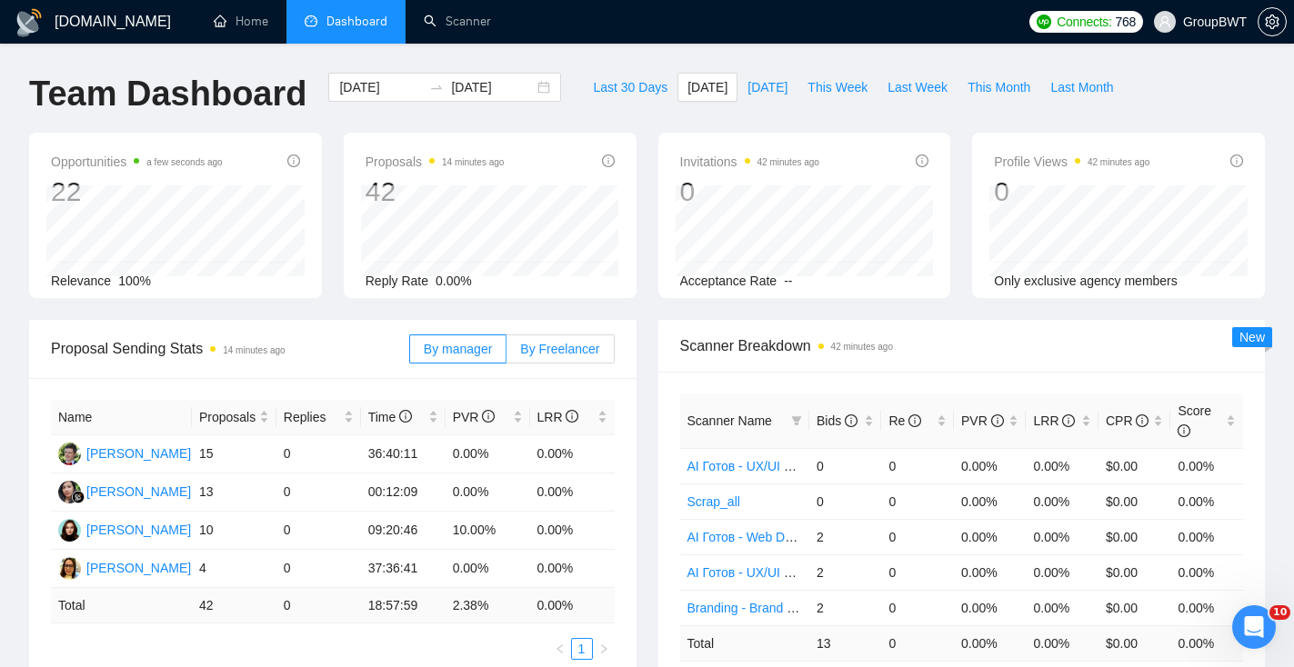
click at [558, 355] on label "By Freelancer" at bounding box center [559, 349] width 107 height 29
click at [506, 354] on input "By Freelancer" at bounding box center [506, 354] width 0 height 0
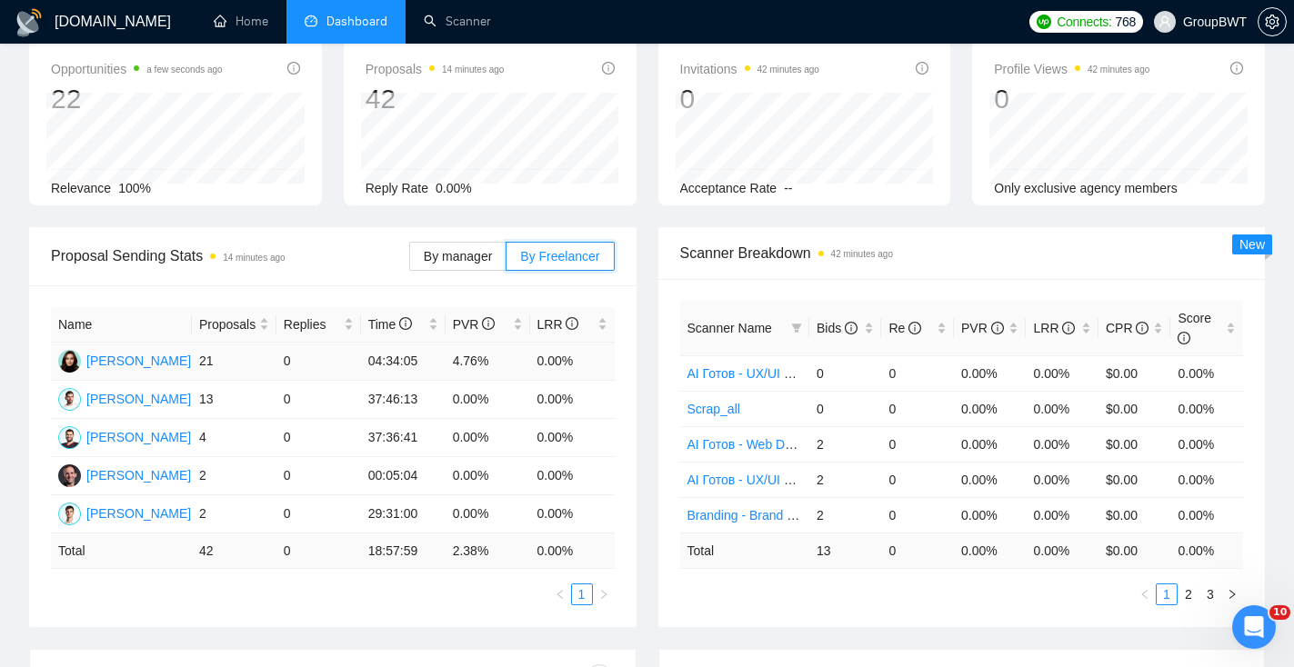
scroll to position [91, 0]
click at [439, 265] on label "By manager" at bounding box center [457, 258] width 97 height 29
click at [410, 263] on input "By manager" at bounding box center [410, 263] width 0 height 0
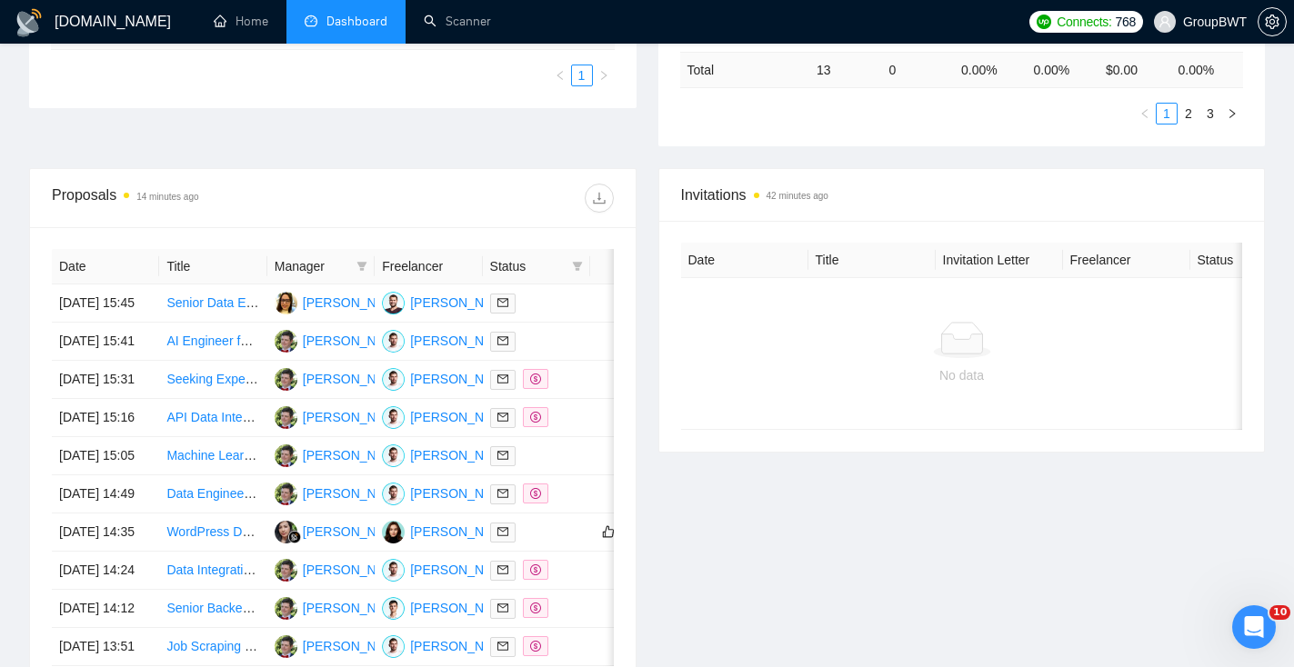
scroll to position [575, 0]
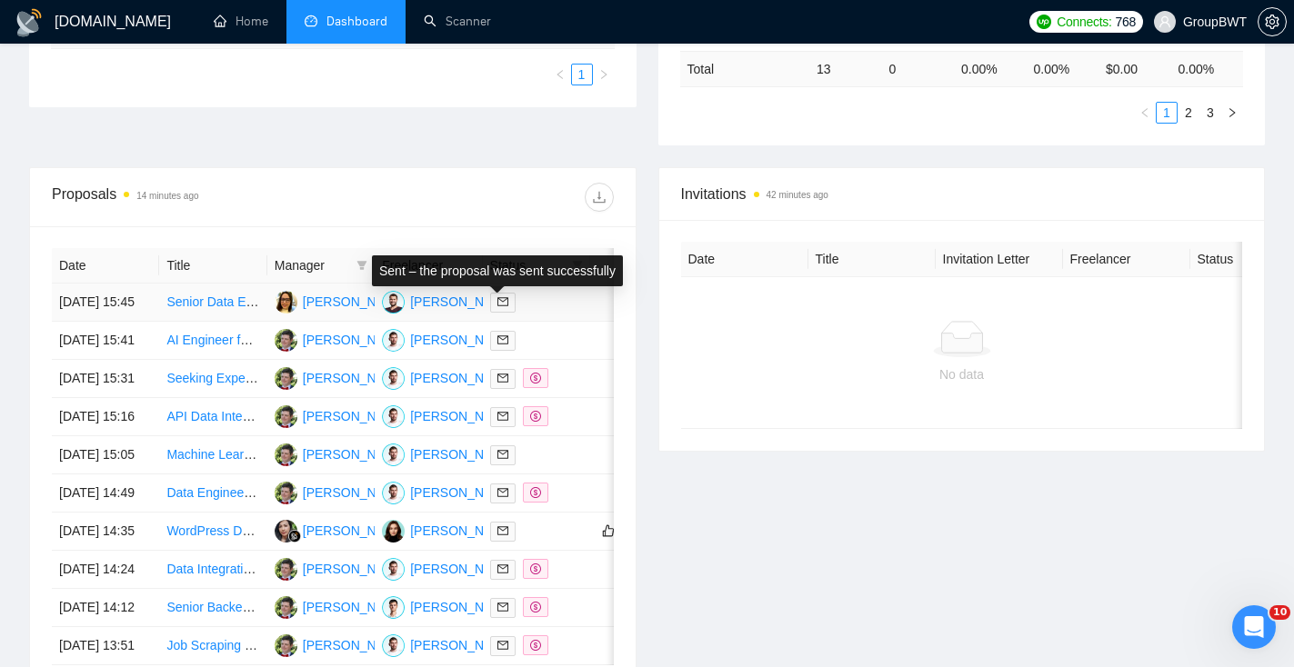
click at [506, 306] on icon "mail" at bounding box center [502, 302] width 11 height 8
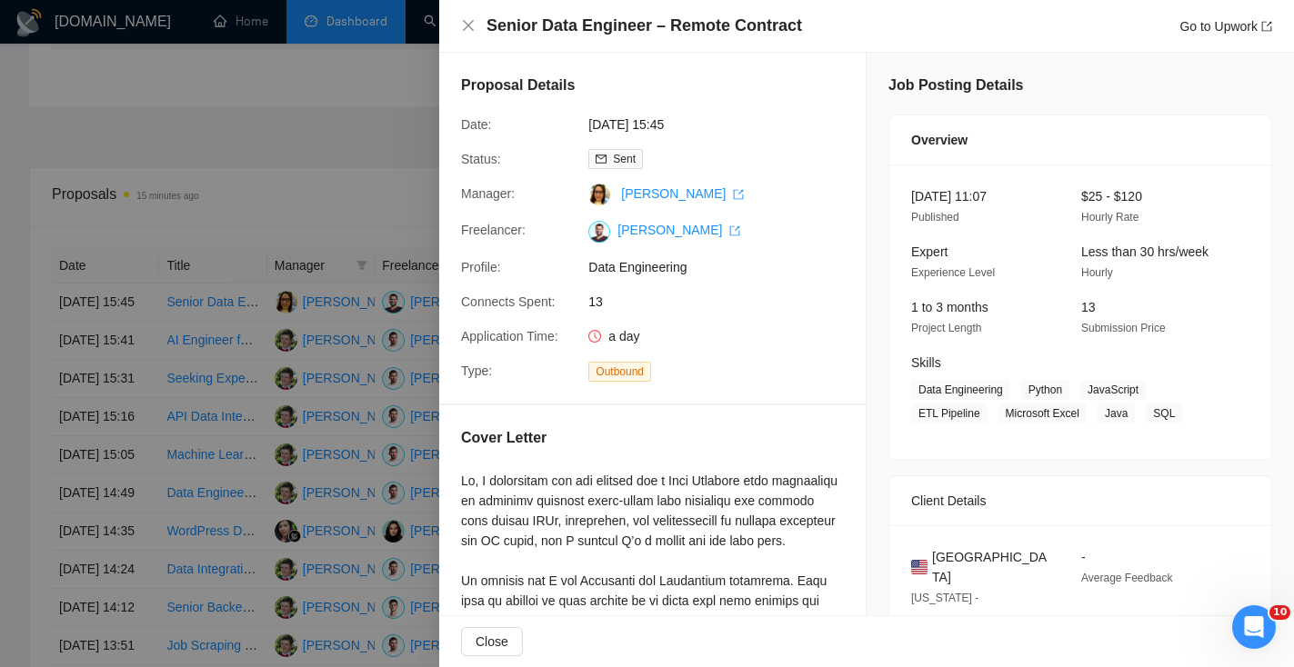
click at [290, 230] on div at bounding box center [647, 333] width 1294 height 667
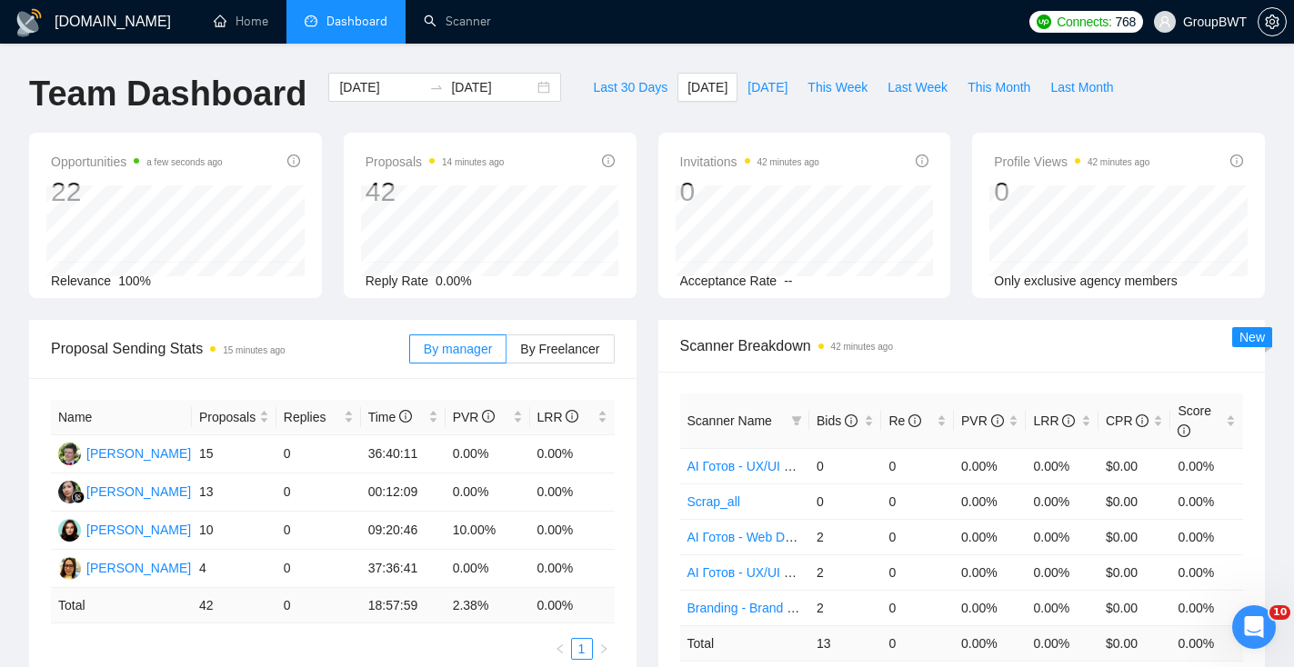
scroll to position [0, 0]
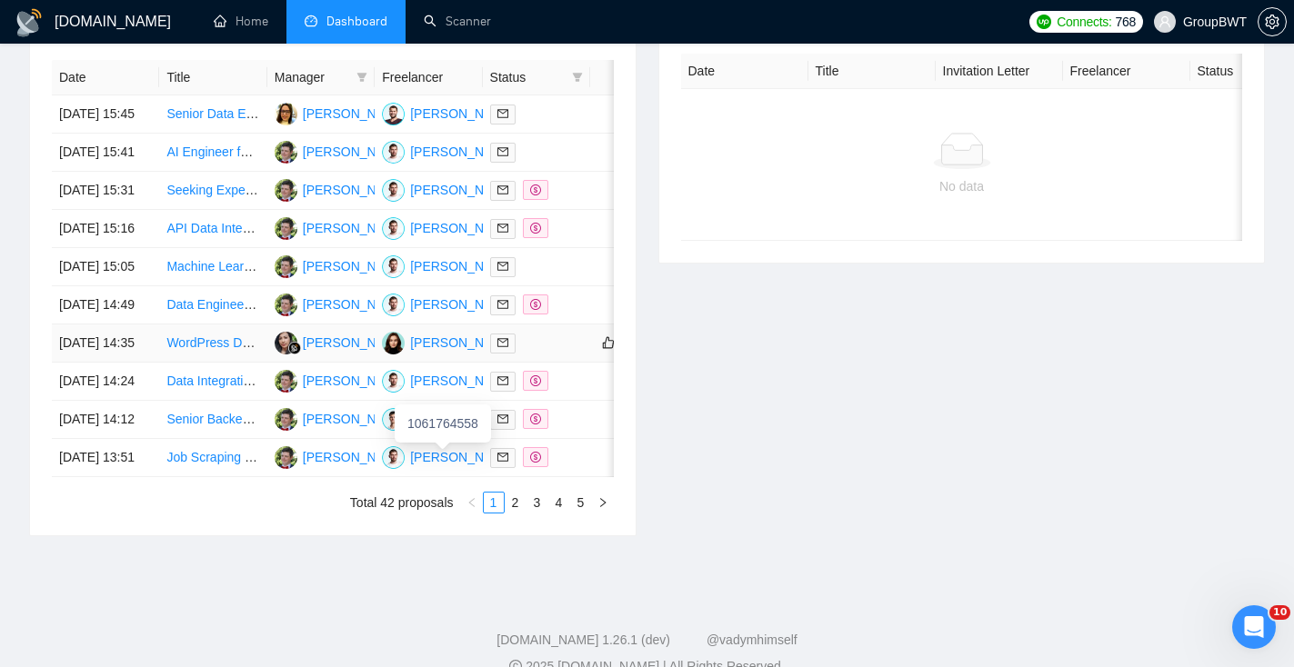
scroll to position [764, 0]
